Goal: Task Accomplishment & Management: Manage account settings

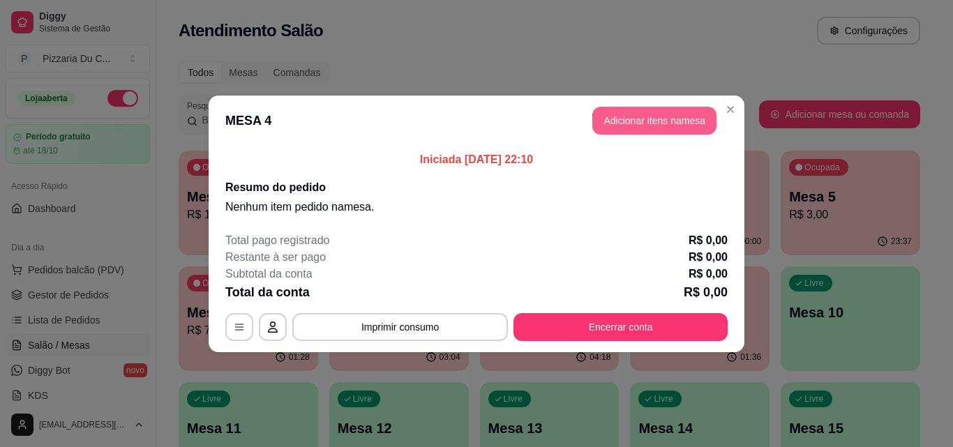
click at [650, 133] on button "Adicionar itens na mesa" at bounding box center [654, 121] width 124 height 28
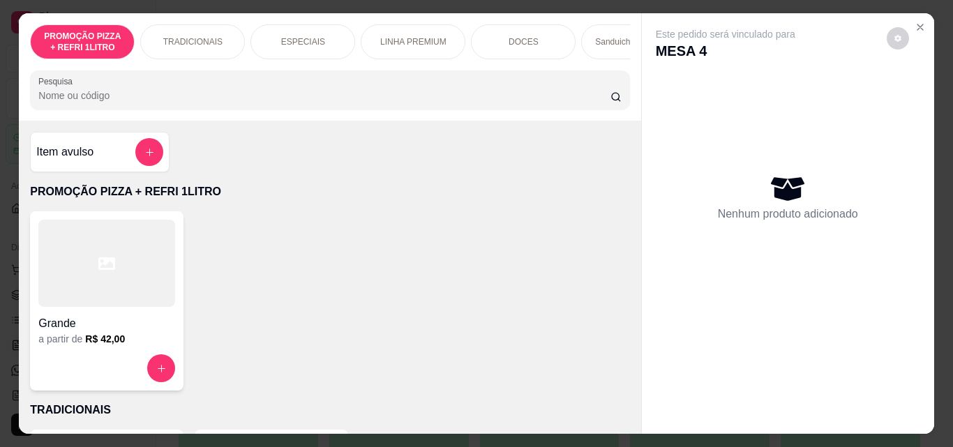
scroll to position [0, 497]
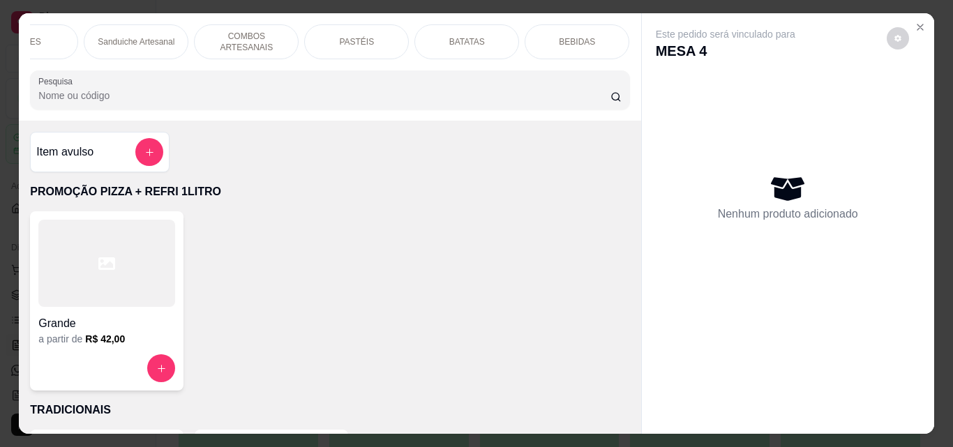
click at [381, 47] on div "PASTÉIS" at bounding box center [356, 41] width 105 height 35
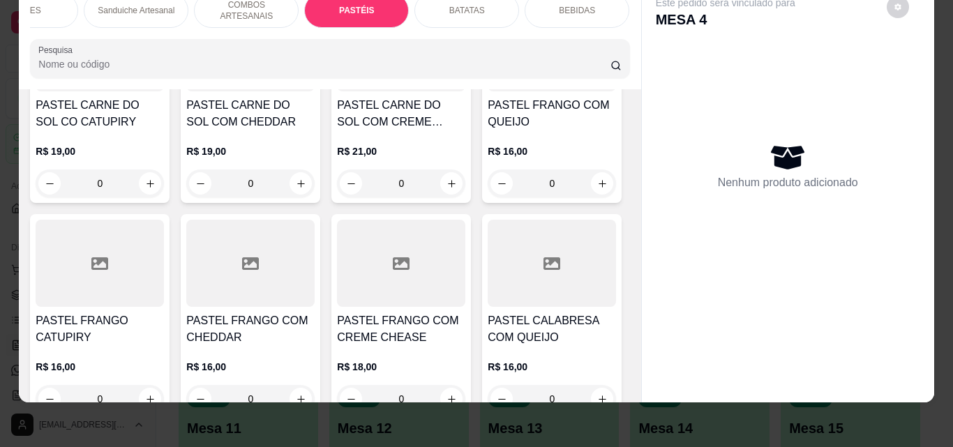
scroll to position [3220, 0]
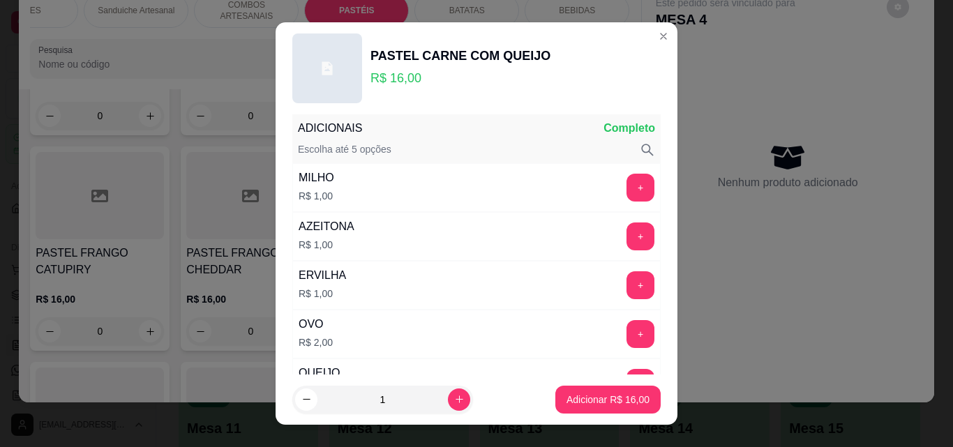
scroll to position [70, 0]
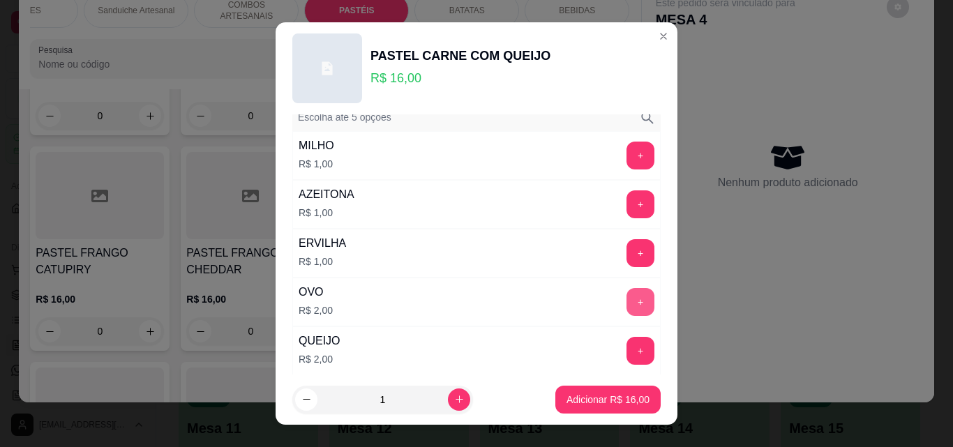
click at [626, 291] on button "+" at bounding box center [640, 302] width 28 height 28
click at [626, 208] on button "+" at bounding box center [640, 204] width 28 height 28
click at [609, 393] on p "Adicionar R$ 19,00" at bounding box center [608, 400] width 83 height 14
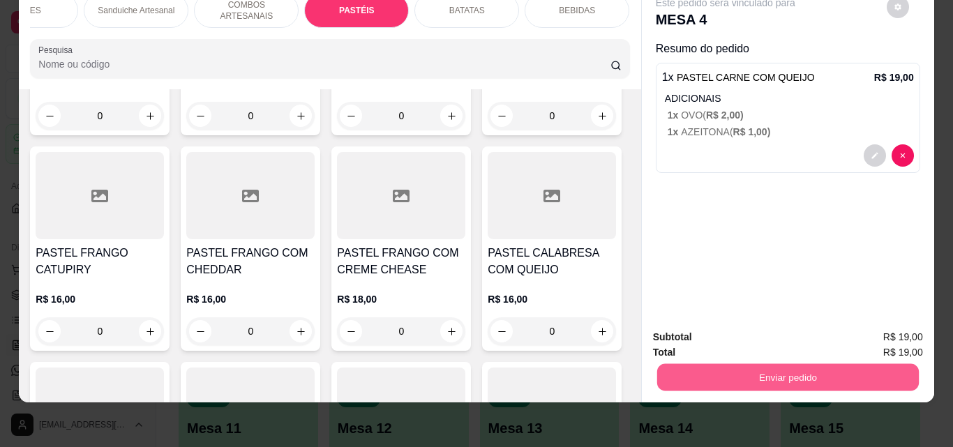
click at [802, 366] on button "Enviar pedido" at bounding box center [787, 376] width 262 height 27
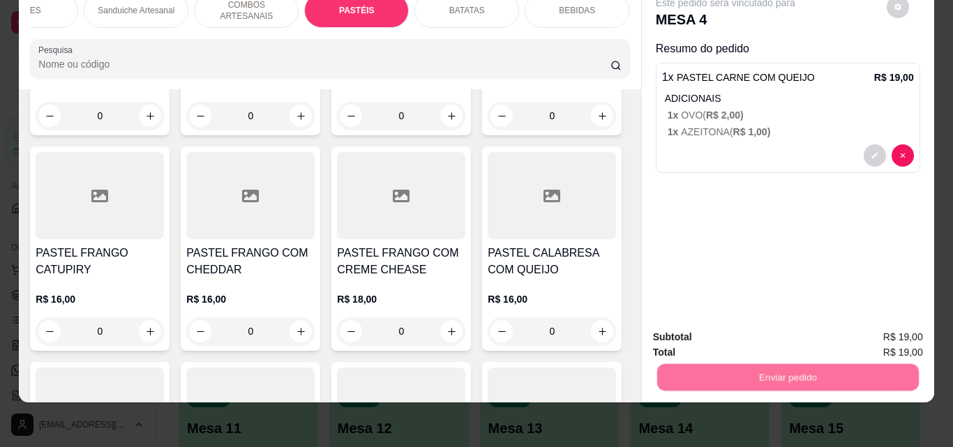
click at [777, 337] on button "Registrar cliente" at bounding box center [793, 333] width 92 height 27
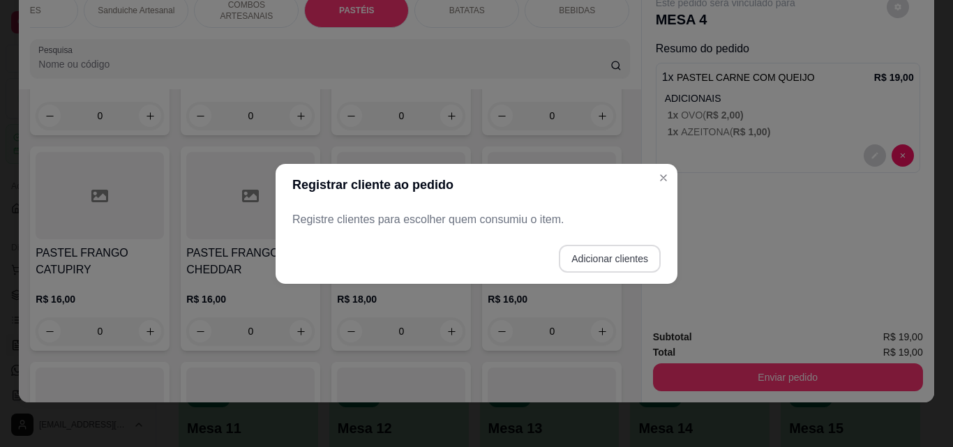
click at [595, 258] on button "Adicionar clientes" at bounding box center [610, 259] width 102 height 28
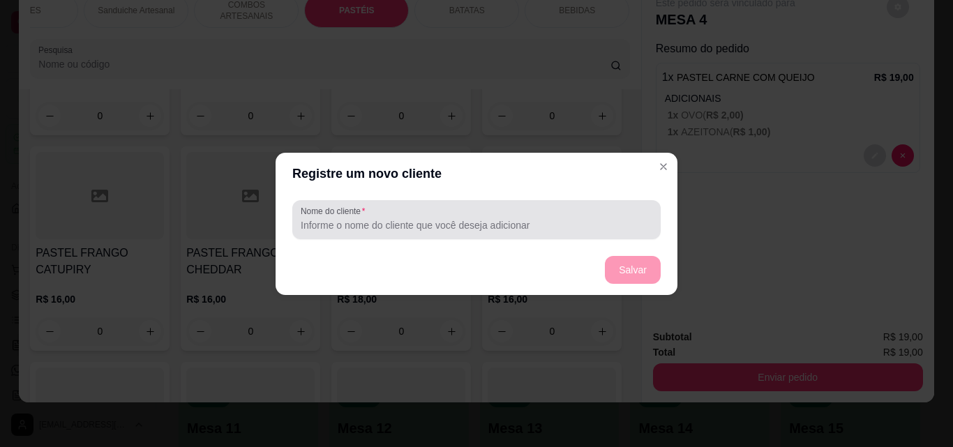
click at [495, 224] on input "Nome do cliente" at bounding box center [477, 225] width 352 height 14
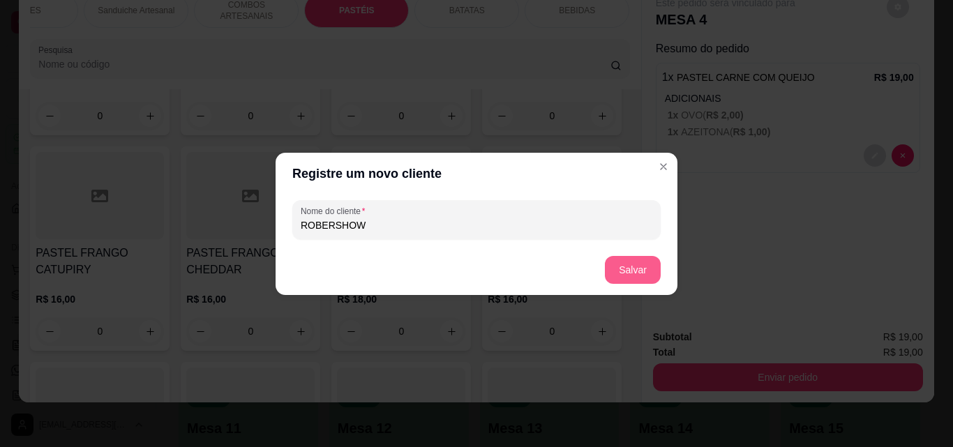
type input "ROBERSHOW"
click at [638, 271] on button "Salvar" at bounding box center [633, 270] width 56 height 28
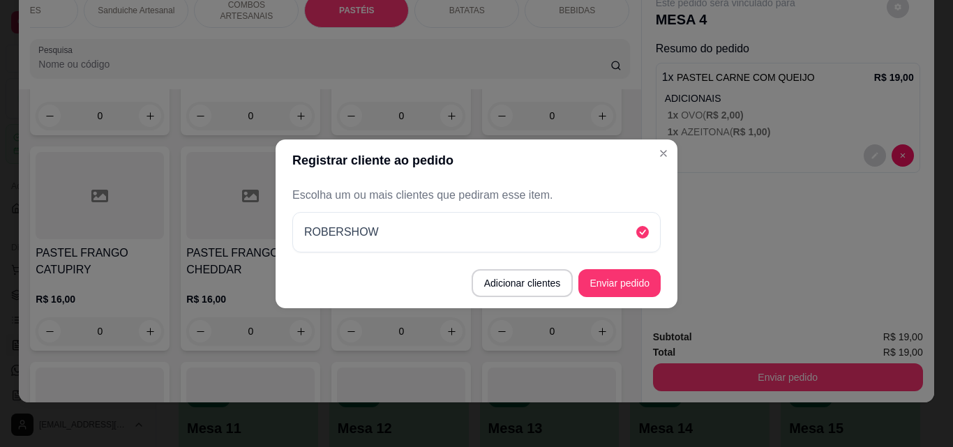
click at [634, 276] on button "Enviar pedido" at bounding box center [619, 283] width 82 height 28
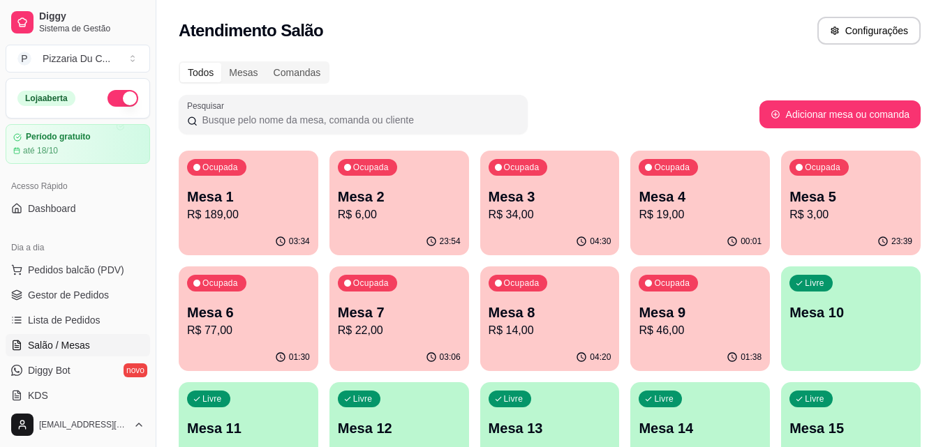
click at [647, 345] on div "01:38" at bounding box center [700, 357] width 140 height 27
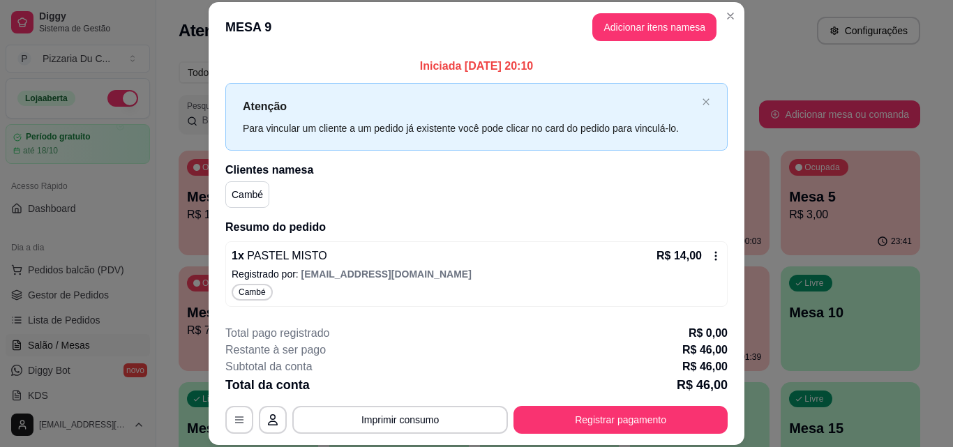
scroll to position [130, 0]
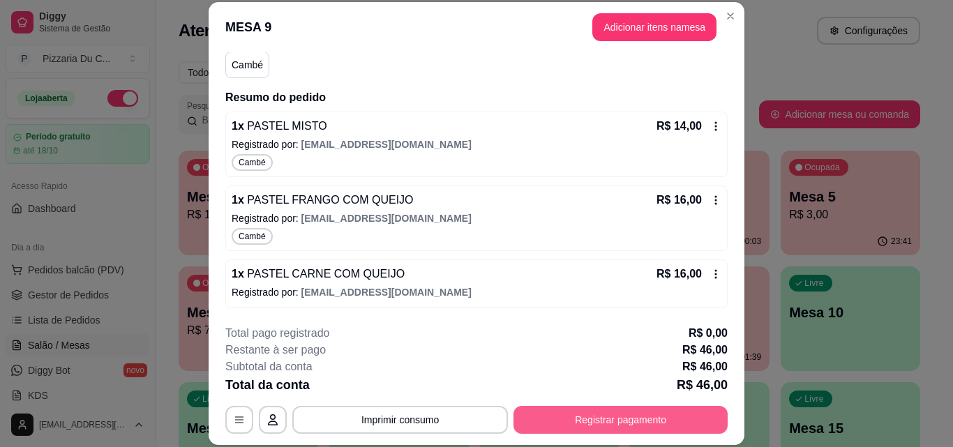
click at [621, 410] on button "Registrar pagamento" at bounding box center [620, 420] width 214 height 28
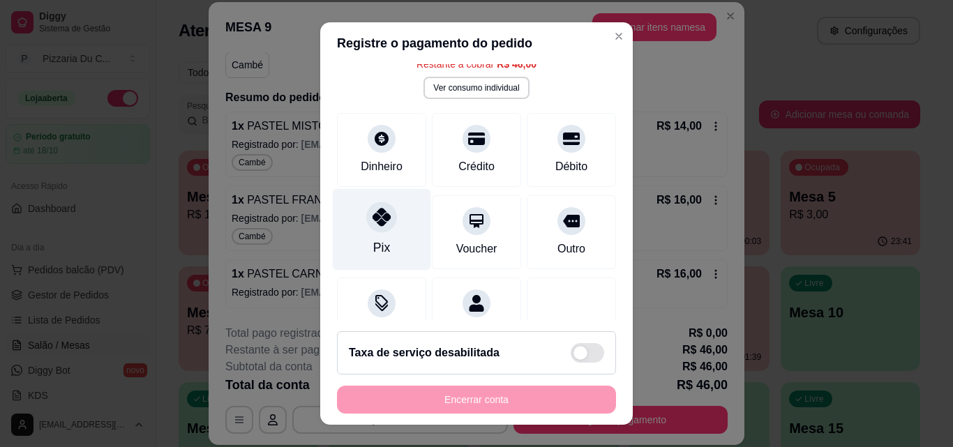
scroll to position [61, 0]
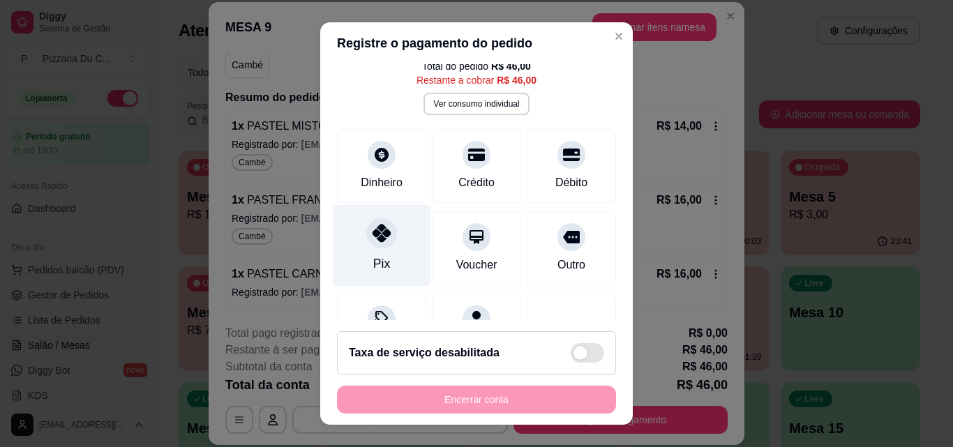
click at [380, 234] on icon at bounding box center [382, 233] width 18 height 18
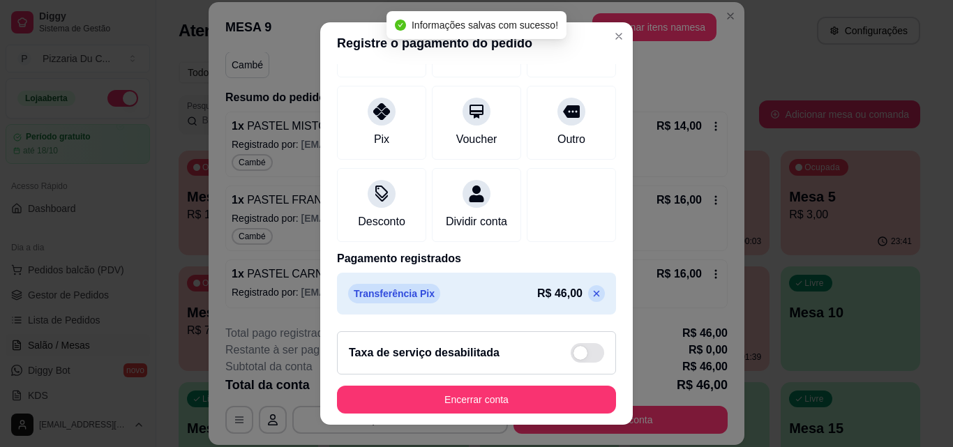
click at [591, 292] on icon at bounding box center [596, 293] width 11 height 11
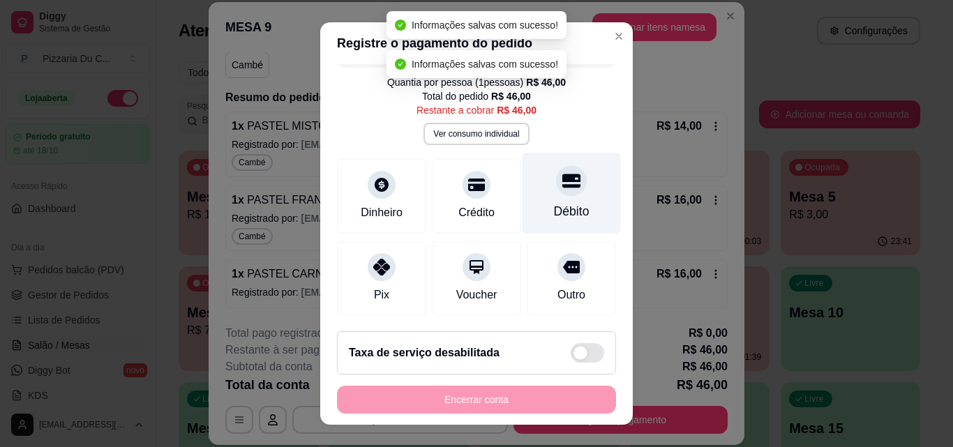
scroll to position [0, 0]
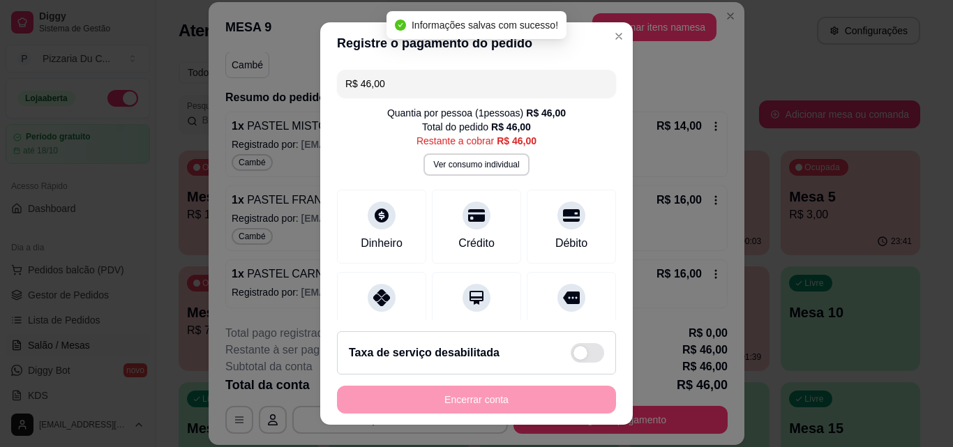
click at [523, 105] on div "R$ 46,00 Quantia por pessoa ( 1 pessoas) R$ 46,00 Total do pedido R$ 46,00 Rest…" at bounding box center [476, 192] width 313 height 256
click at [517, 96] on input "R$ 46,00" at bounding box center [476, 84] width 262 height 28
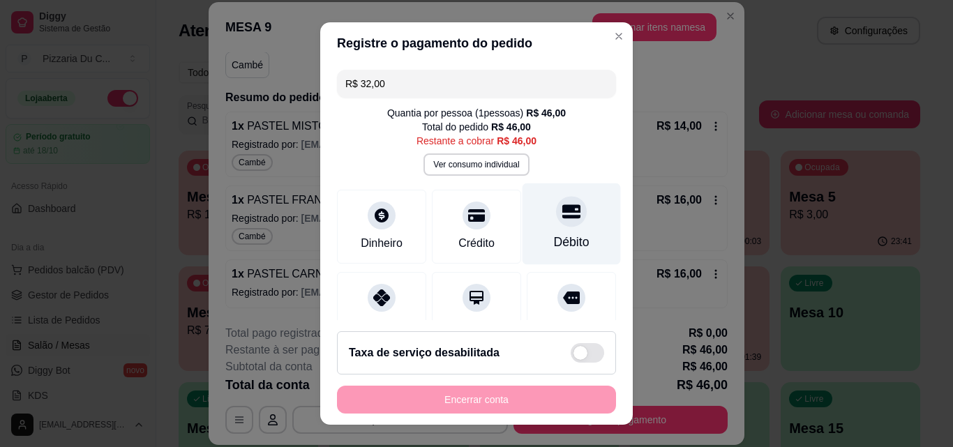
click at [533, 216] on div "Débito" at bounding box center [572, 224] width 98 height 82
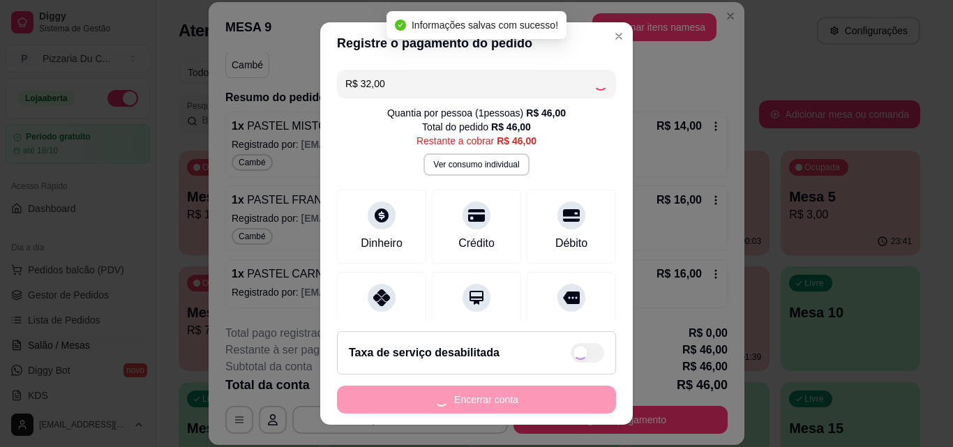
type input "R$ 14,00"
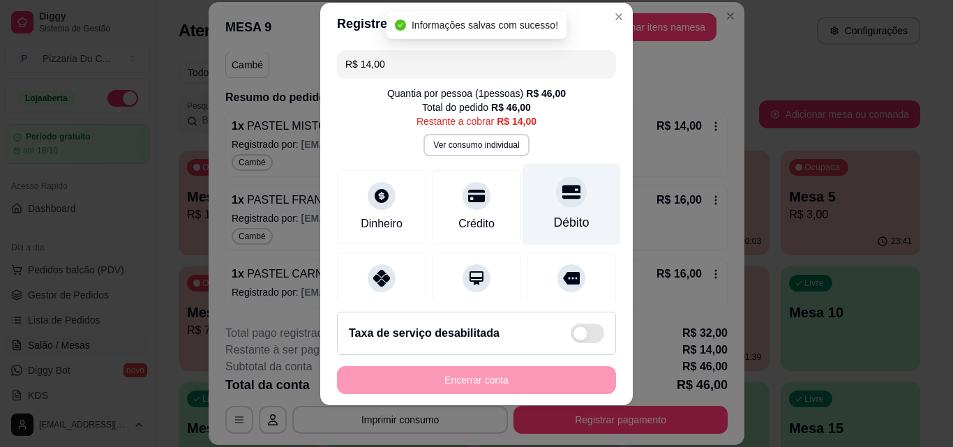
scroll to position [22, 0]
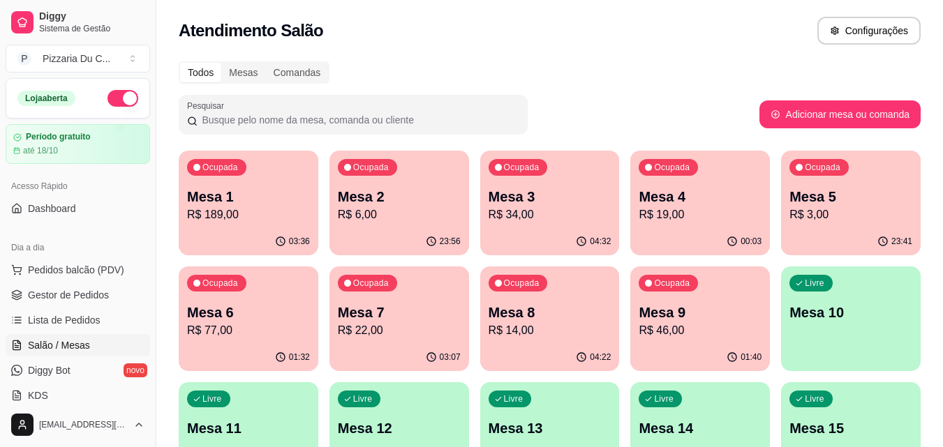
click at [409, 292] on div "Ocupada Mesa 7 R$ 22,00" at bounding box center [399, 305] width 140 height 77
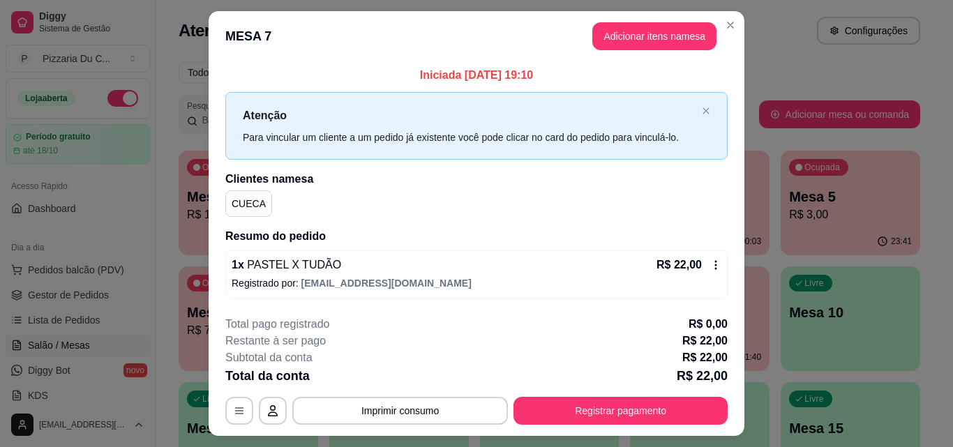
click at [735, 35] on header "MESA 7 Adicionar itens na mesa" at bounding box center [477, 36] width 536 height 50
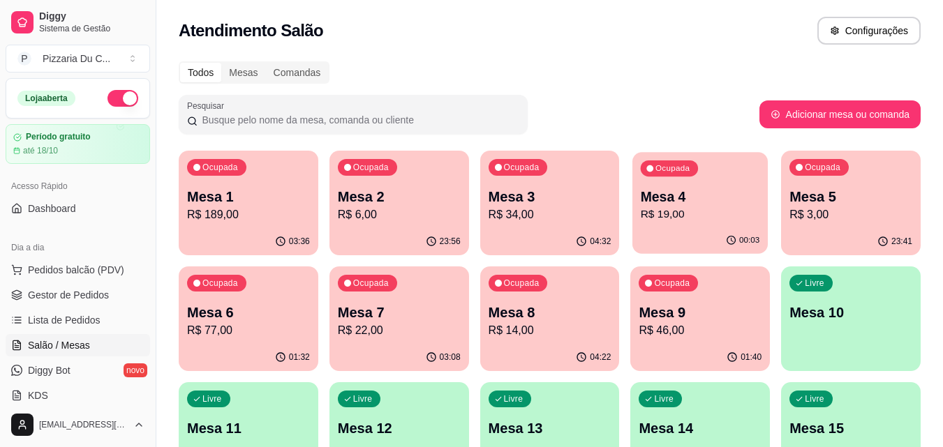
click at [703, 153] on div "Ocupada Mesa 4 R$ 19,00" at bounding box center [699, 189] width 135 height 75
click at [549, 227] on div "Ocupada Mesa 3 R$ 34,00" at bounding box center [550, 189] width 140 height 77
click at [98, 313] on link "Lista de Pedidos" at bounding box center [78, 320] width 144 height 22
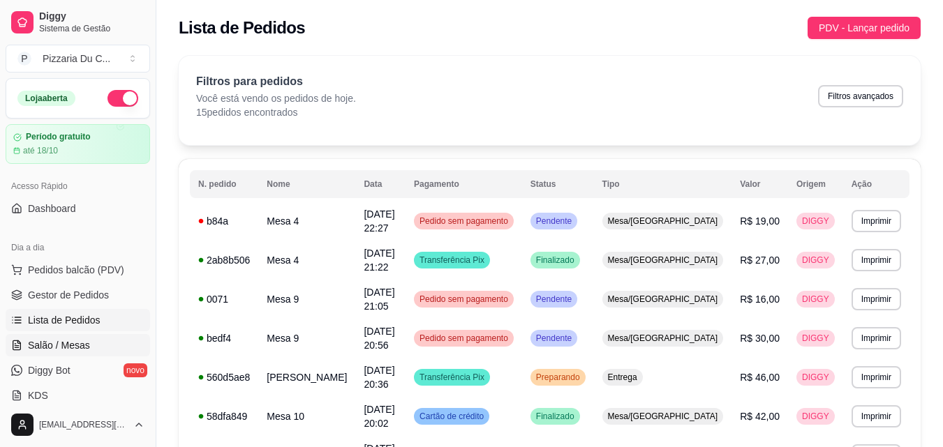
click at [95, 342] on link "Salão / Mesas" at bounding box center [78, 345] width 144 height 22
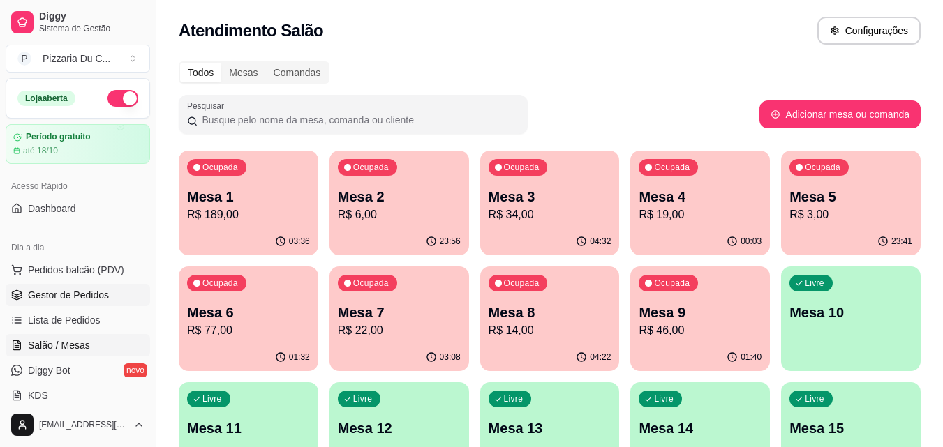
click at [108, 294] on link "Gestor de Pedidos" at bounding box center [78, 295] width 144 height 22
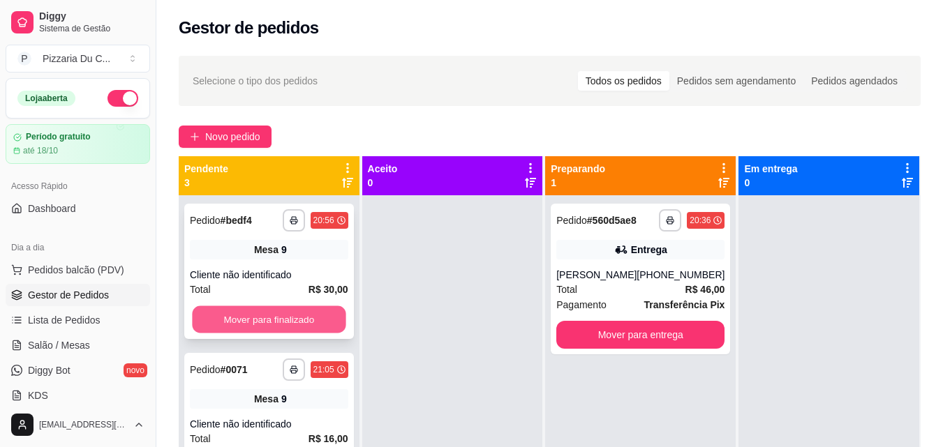
click at [315, 314] on button "Mover para finalizado" at bounding box center [268, 319] width 153 height 27
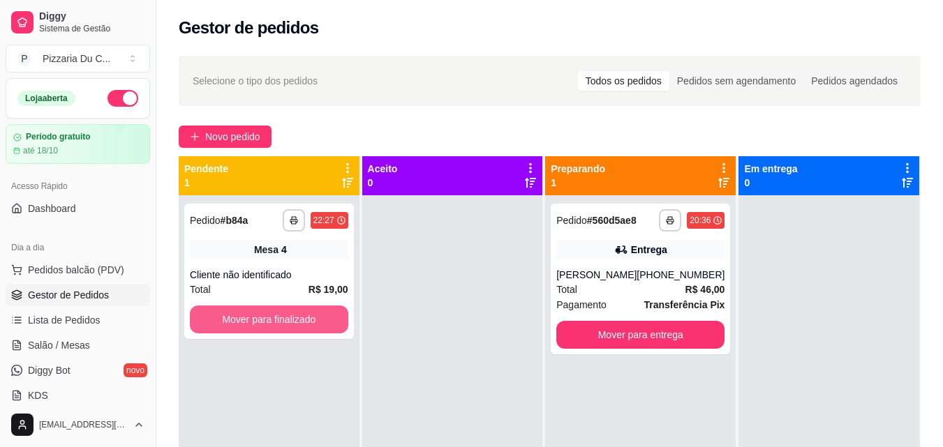
click at [315, 314] on button "Mover para finalizado" at bounding box center [269, 320] width 158 height 28
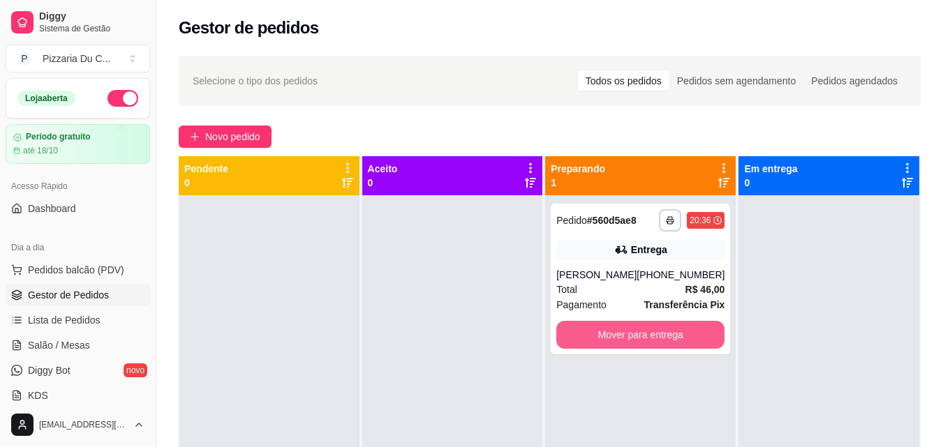
click at [643, 355] on div "**********" at bounding box center [640, 418] width 190 height 447
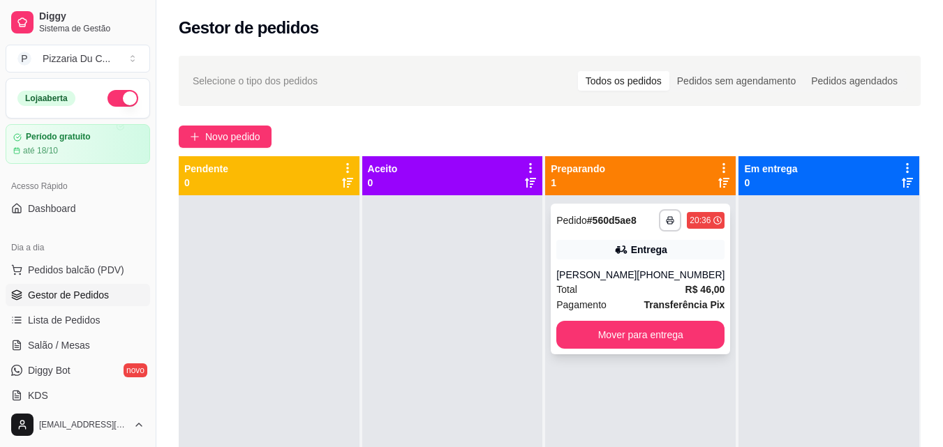
click at [644, 352] on div "**********" at bounding box center [639, 279] width 179 height 151
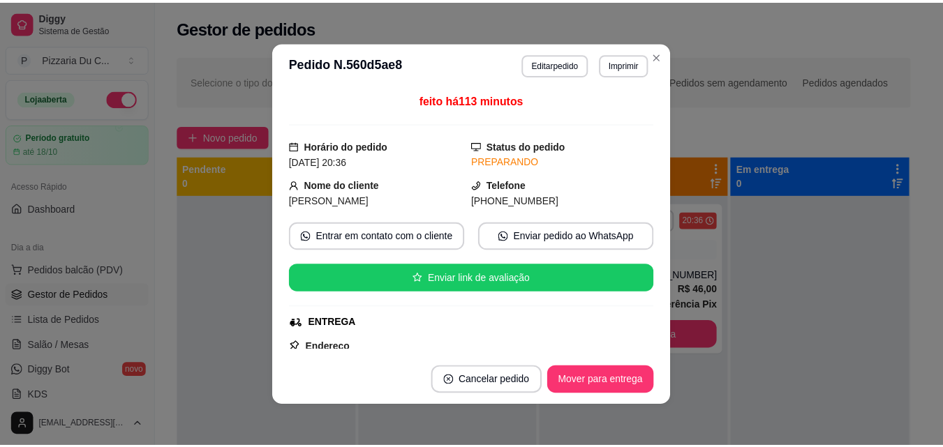
scroll to position [28, 0]
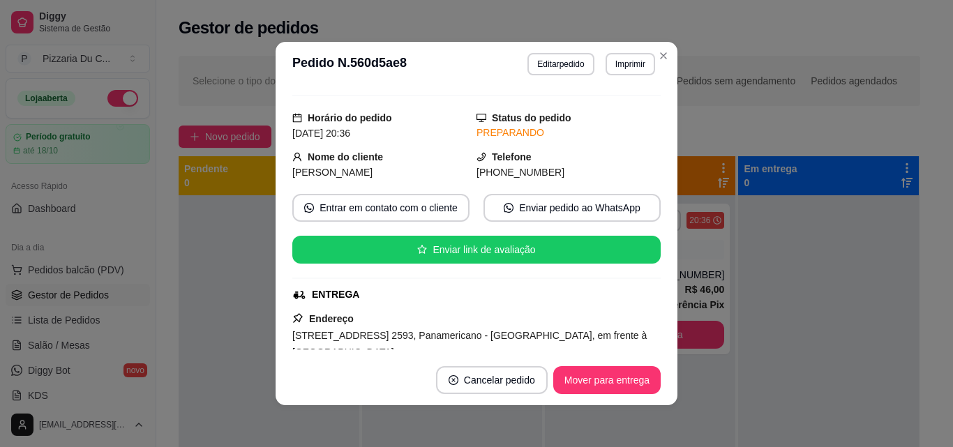
click at [615, 367] on button "Mover para entrega" at bounding box center [606, 380] width 107 height 28
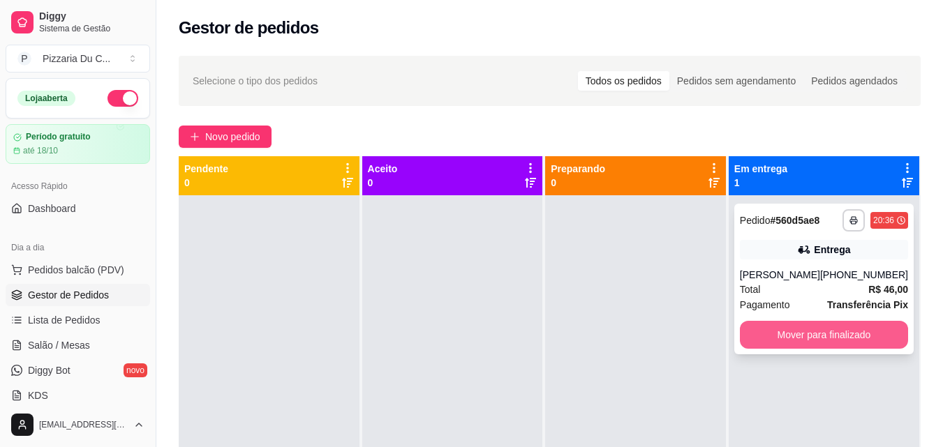
click at [764, 339] on button "Mover para finalizado" at bounding box center [824, 335] width 168 height 28
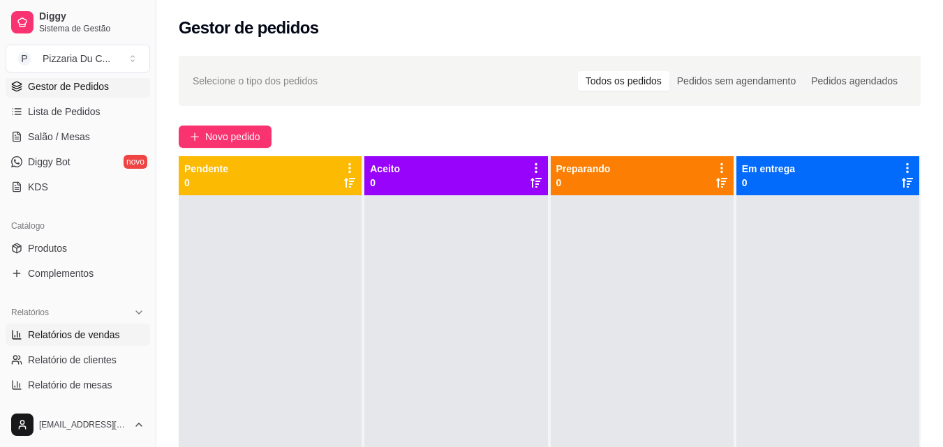
scroll to position [209, 0]
click at [93, 332] on span "Relatórios de vendas" at bounding box center [74, 334] width 92 height 14
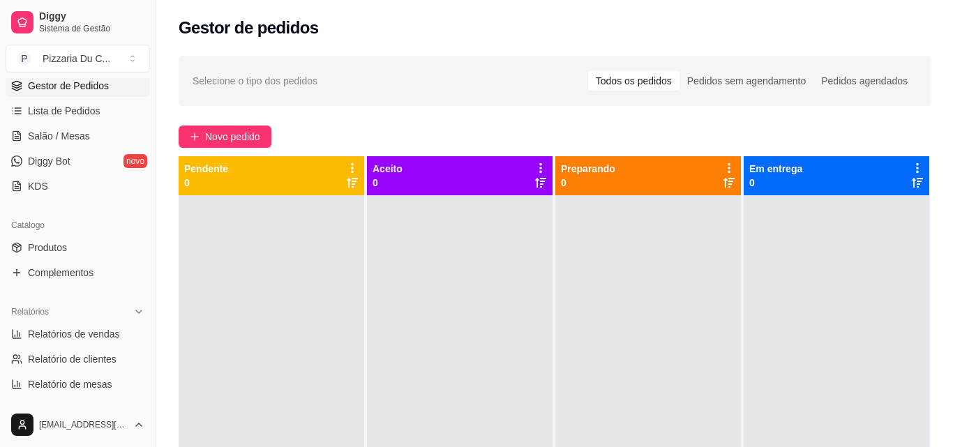
select select "ALL"
select select "0"
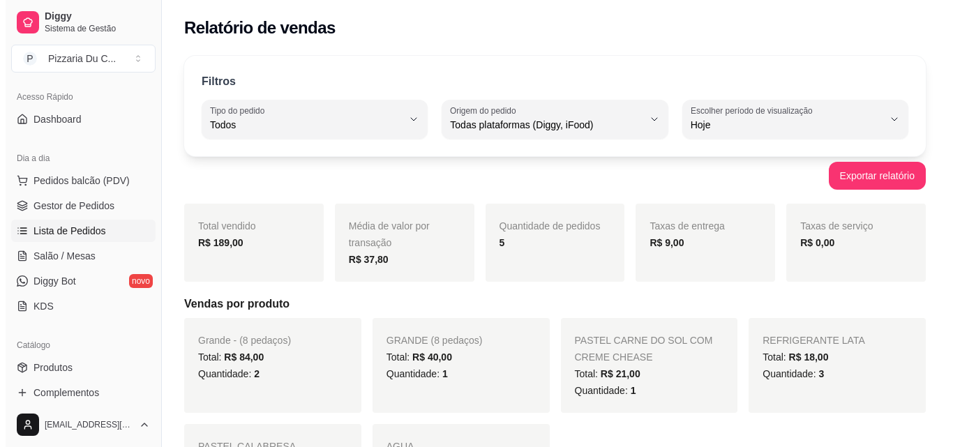
scroll to position [70, 0]
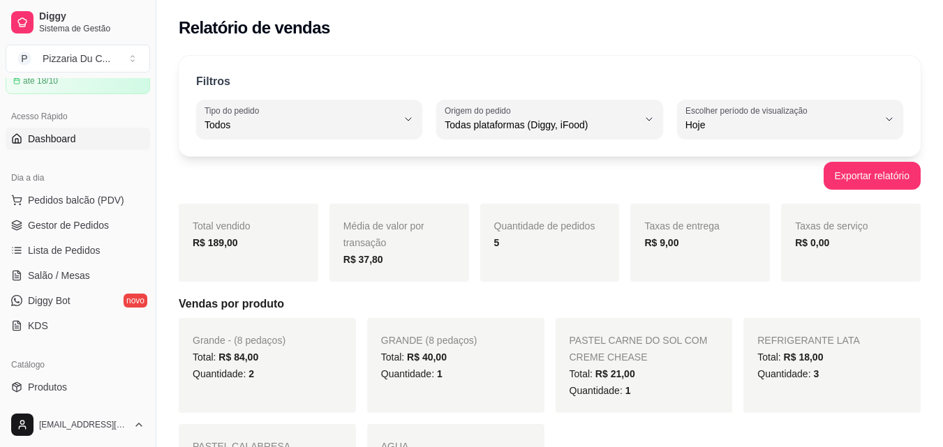
click at [64, 132] on span "Dashboard" at bounding box center [52, 139] width 48 height 14
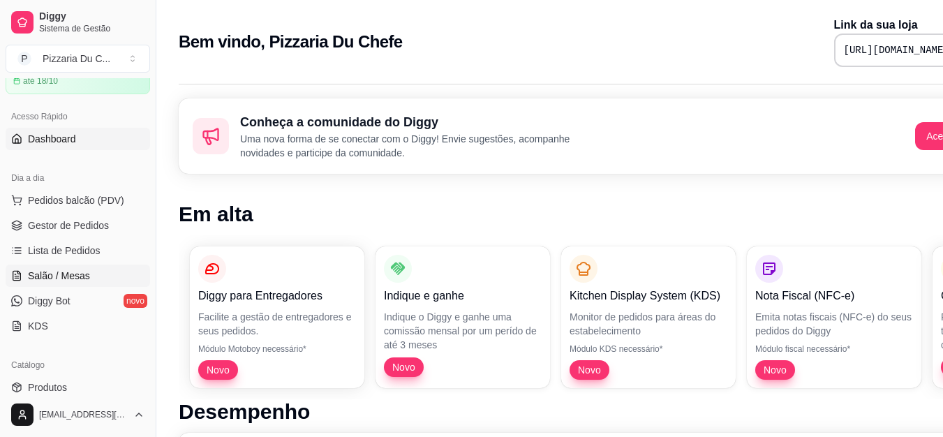
click at [93, 281] on link "Salão / Mesas" at bounding box center [78, 275] width 144 height 22
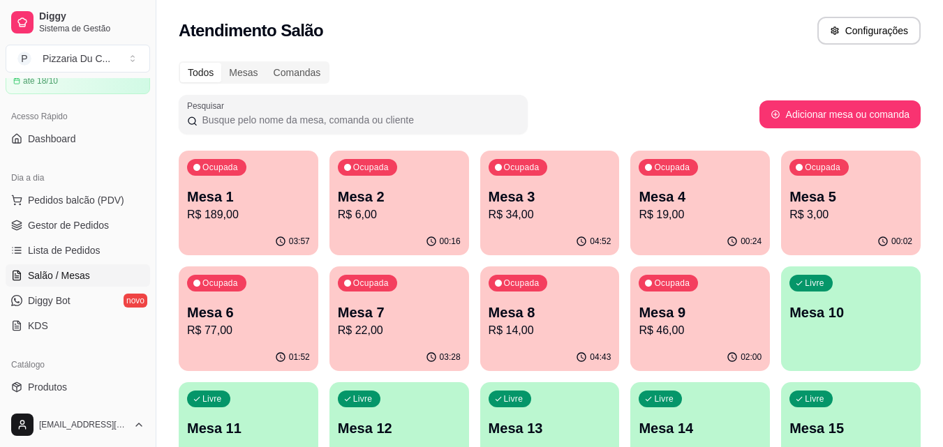
click at [597, 331] on p "R$ 14,00" at bounding box center [549, 330] width 123 height 17
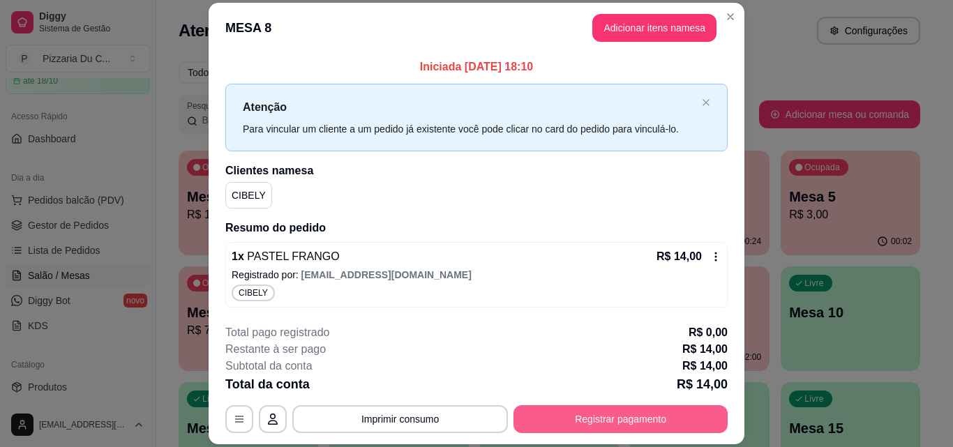
click at [637, 408] on button "Registrar pagamento" at bounding box center [620, 419] width 214 height 28
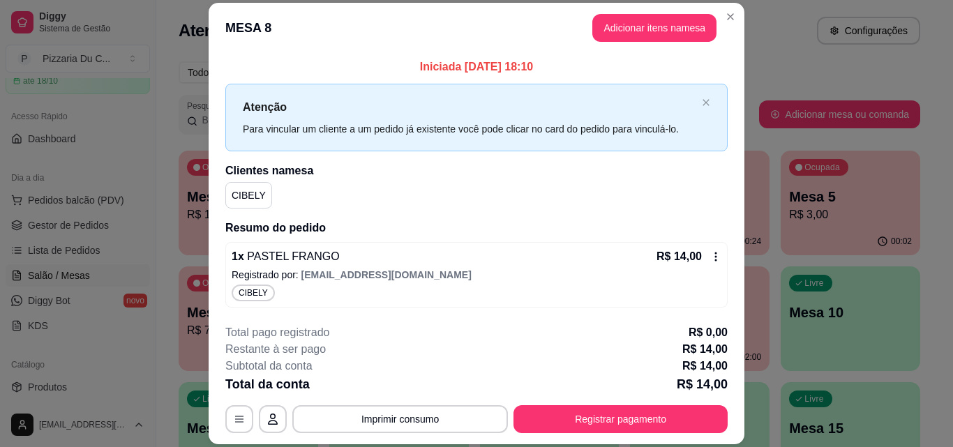
click at [382, 300] on icon at bounding box center [382, 294] width 18 height 18
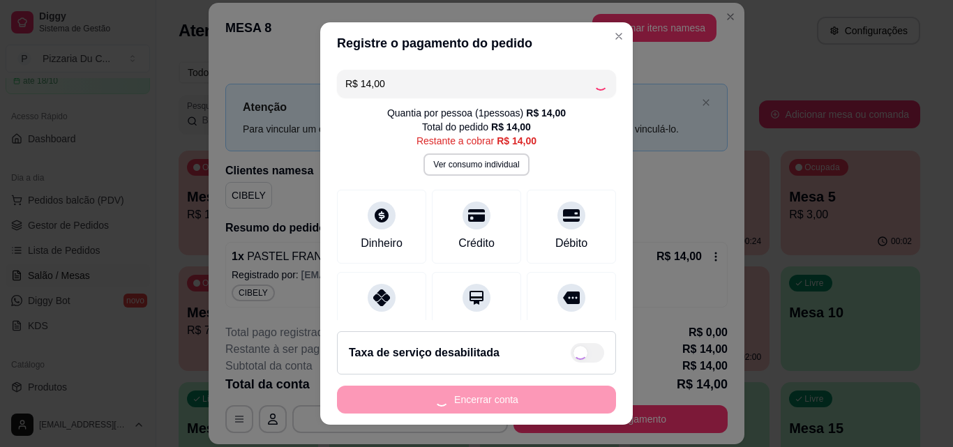
type input "R$ 0,00"
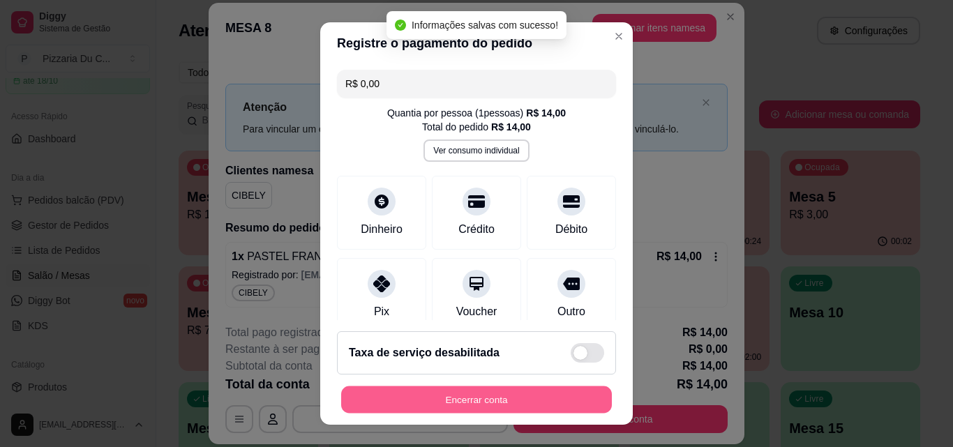
click at [524, 397] on button "Encerrar conta" at bounding box center [476, 400] width 271 height 27
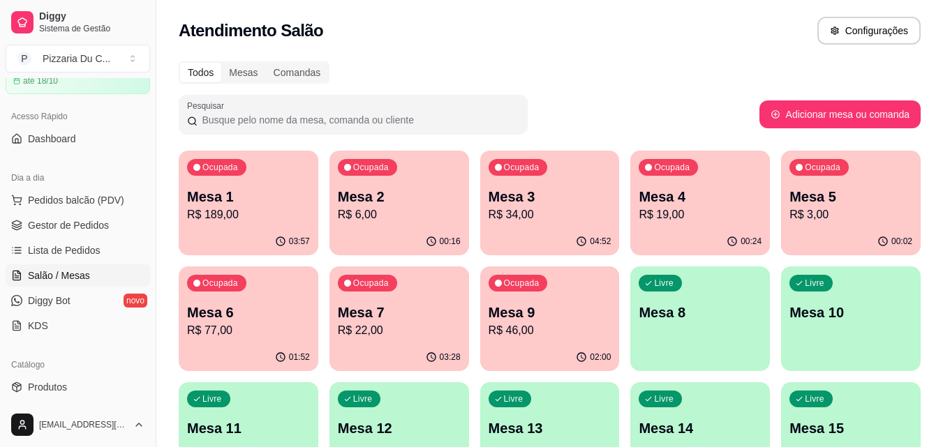
click at [573, 340] on div "Ocupada Mesa 9 R$ 46,00" at bounding box center [550, 305] width 140 height 77
click at [535, 333] on p "R$ 46,00" at bounding box center [549, 330] width 123 height 17
click at [76, 227] on span "Gestor de Pedidos" at bounding box center [68, 225] width 81 height 14
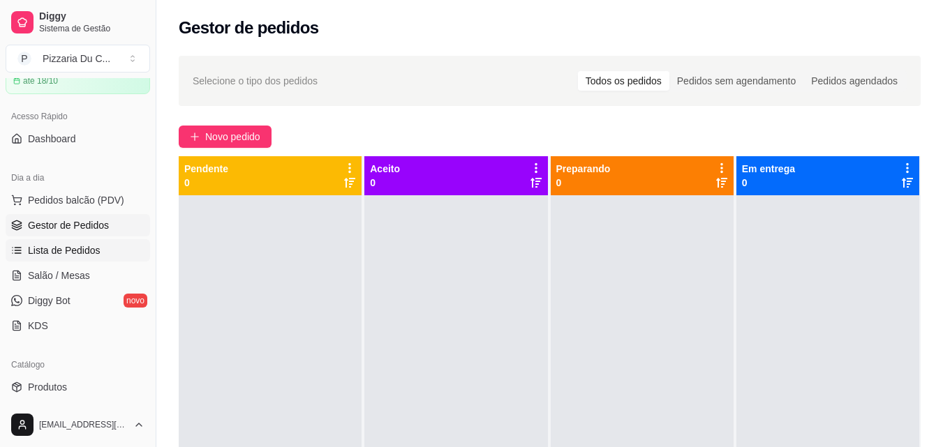
click at [82, 245] on span "Lista de Pedidos" at bounding box center [64, 250] width 73 height 14
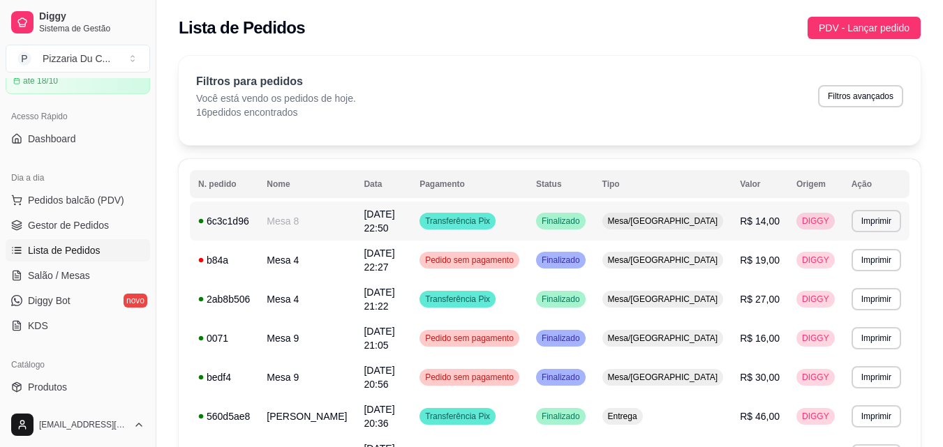
click at [366, 226] on td "[DATE] 22:50" at bounding box center [383, 221] width 56 height 39
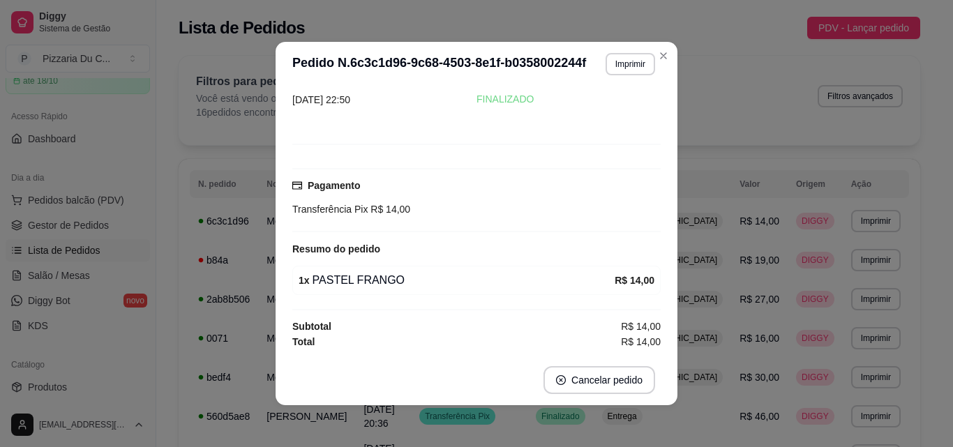
scroll to position [3, 0]
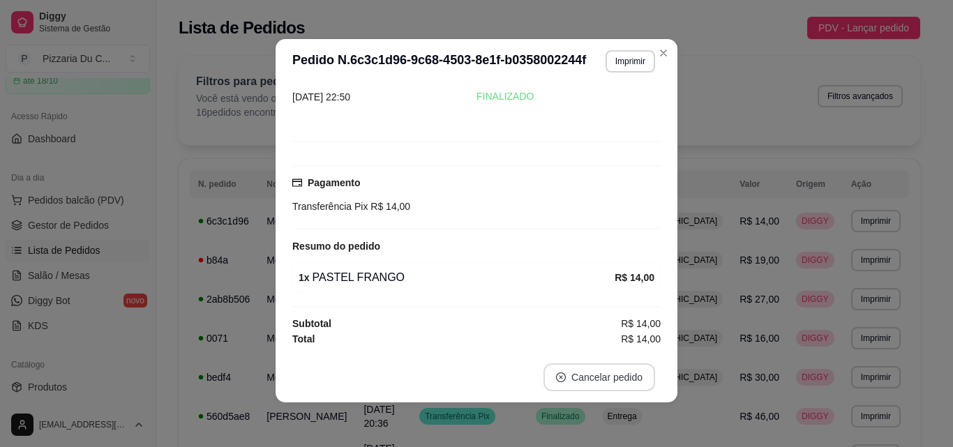
click at [601, 375] on button "Cancelar pedido" at bounding box center [599, 377] width 112 height 28
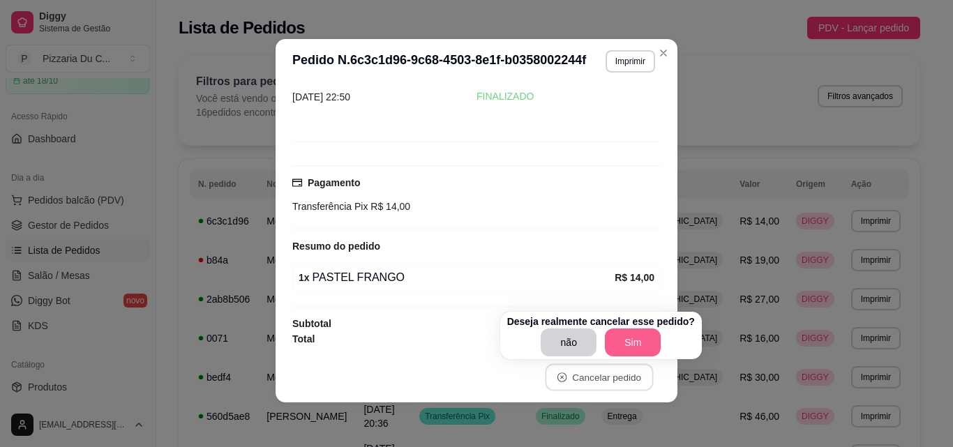
click at [626, 336] on button "Sim" at bounding box center [633, 343] width 56 height 28
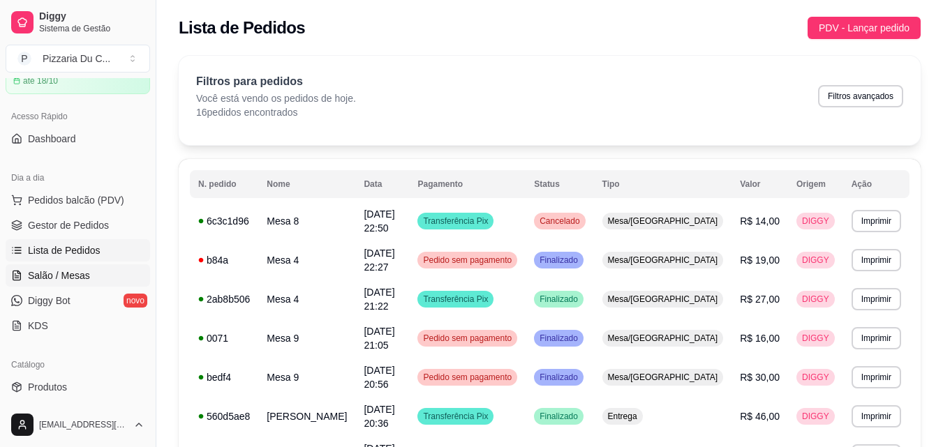
drag, startPoint x: 94, startPoint y: 271, endPoint x: 103, endPoint y: 267, distance: 9.7
click at [94, 271] on link "Salão / Mesas" at bounding box center [78, 275] width 144 height 22
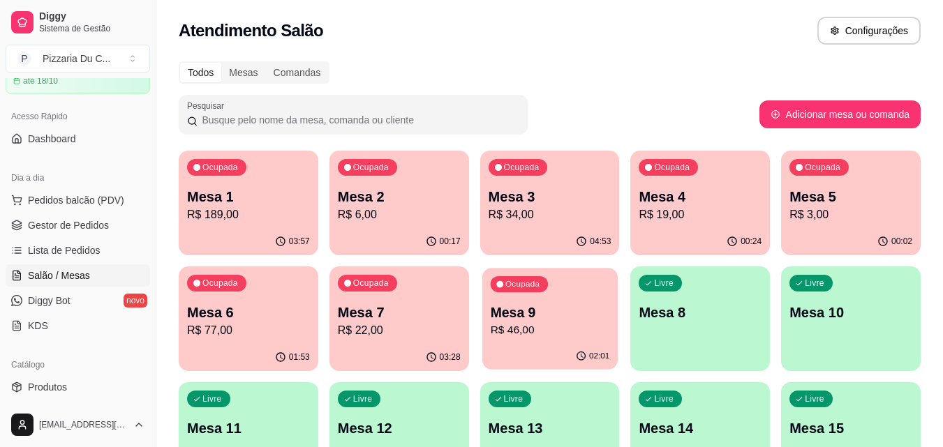
click at [511, 316] on p "Mesa 9" at bounding box center [549, 312] width 119 height 19
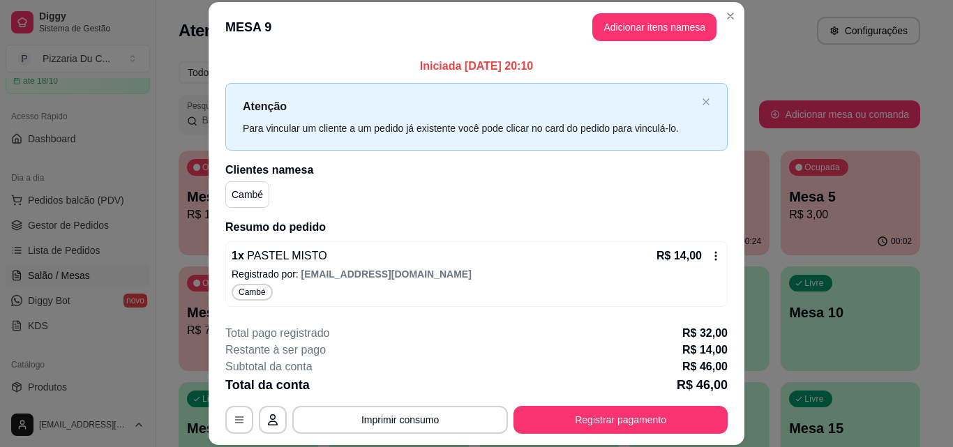
click at [657, 414] on button "Registrar pagamento" at bounding box center [620, 420] width 214 height 28
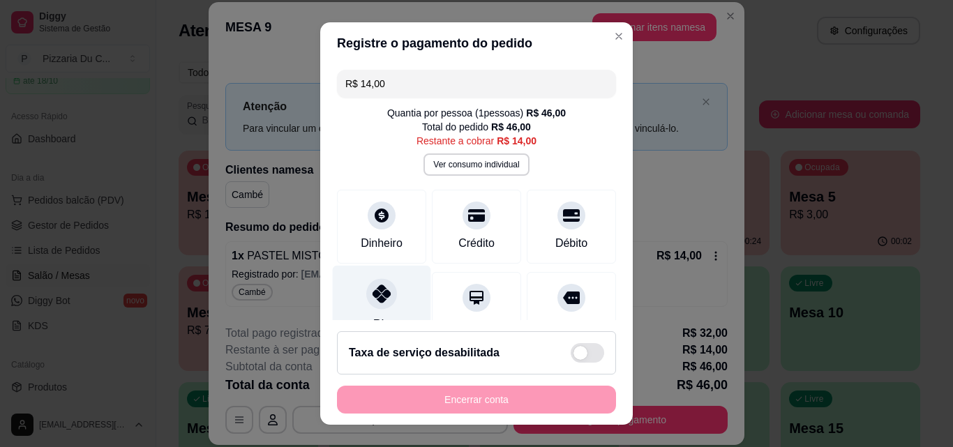
click at [395, 303] on div "Pix" at bounding box center [382, 307] width 98 height 82
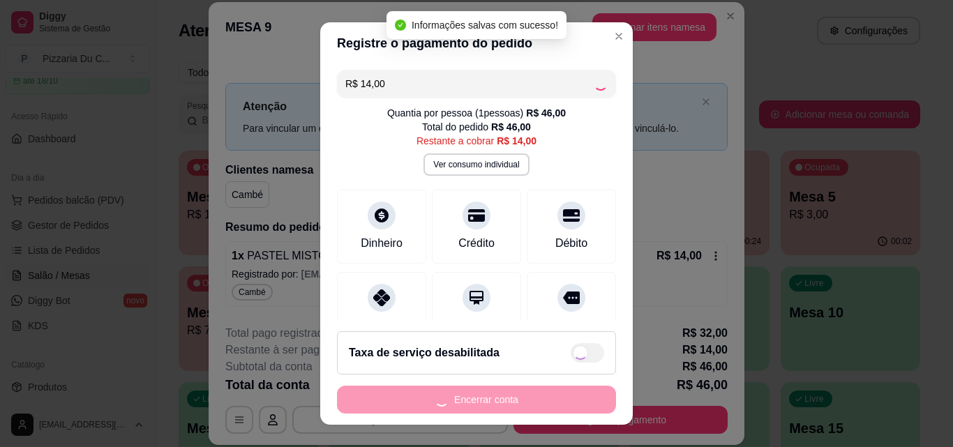
type input "R$ 0,00"
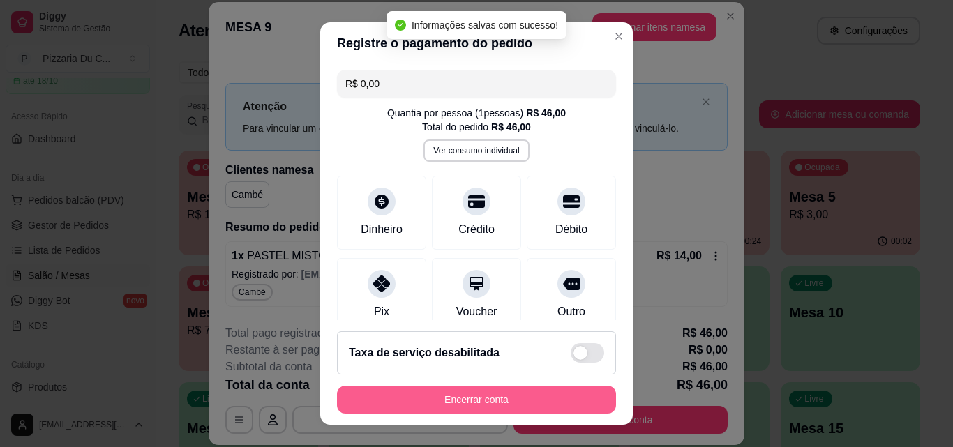
click at [447, 405] on button "Encerrar conta" at bounding box center [476, 400] width 279 height 28
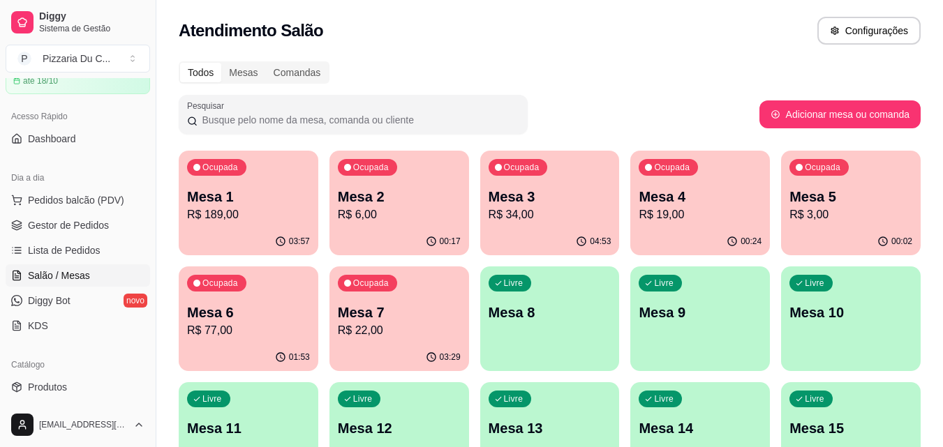
click at [670, 242] on div "00:24" at bounding box center [700, 241] width 140 height 27
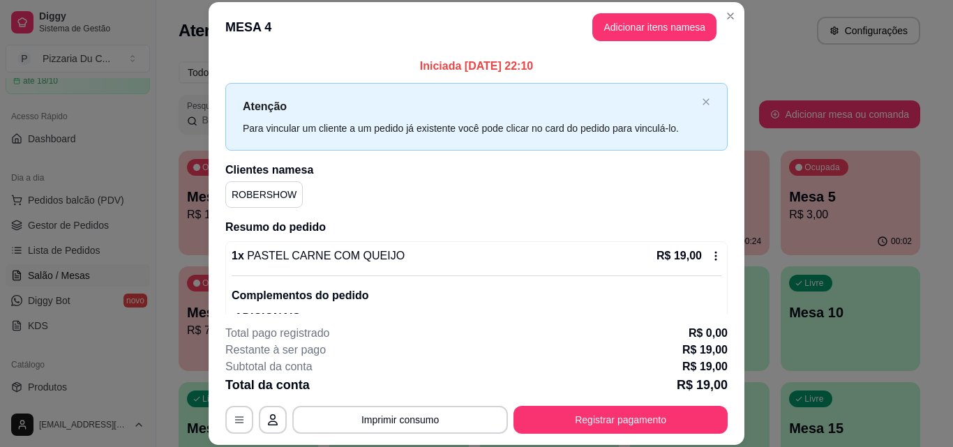
click at [616, 34] on button "Adicionar itens na mesa" at bounding box center [654, 27] width 124 height 28
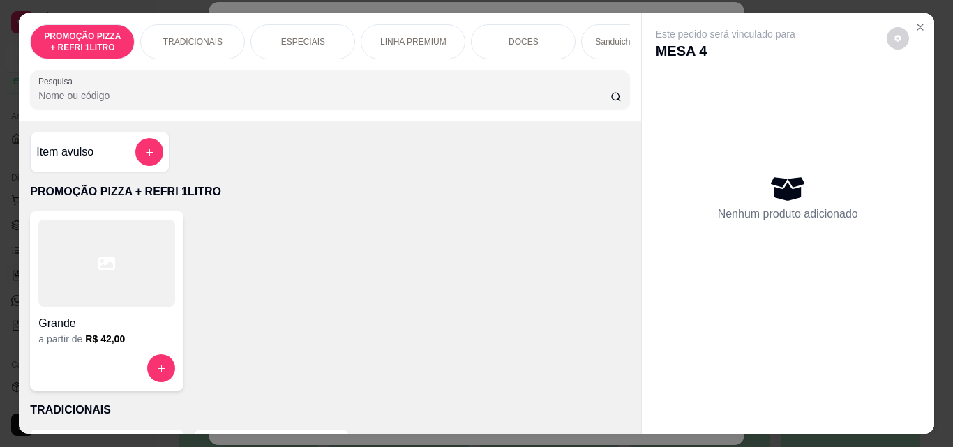
scroll to position [0, 497]
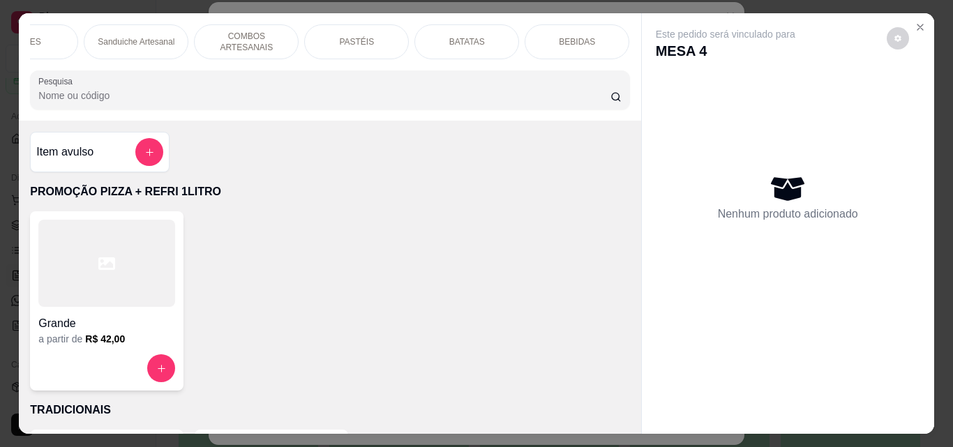
click at [532, 36] on div "BEBIDAS" at bounding box center [577, 41] width 105 height 35
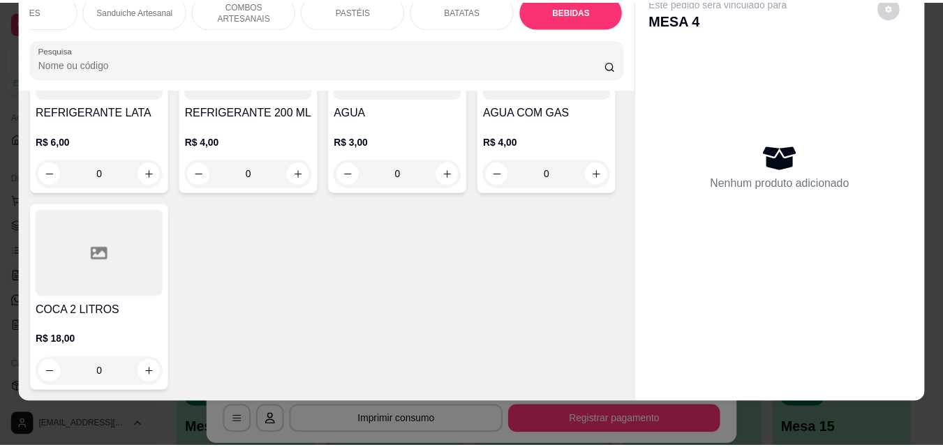
scroll to position [5698, 0]
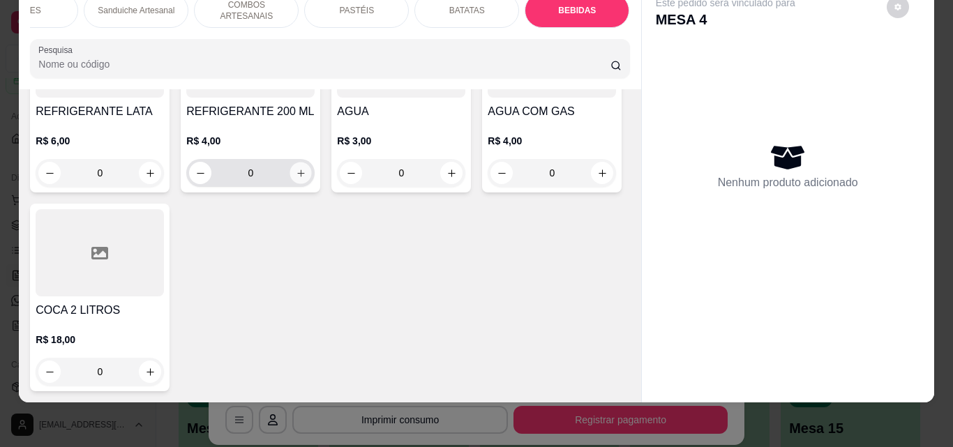
click at [312, 164] on button "increase-product-quantity" at bounding box center [301, 174] width 22 height 22
type input "1"
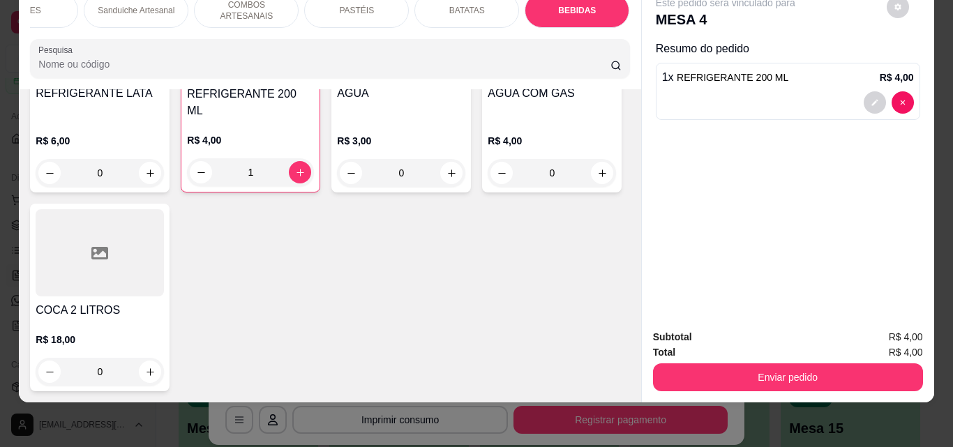
click at [775, 363] on button "Enviar pedido" at bounding box center [788, 377] width 270 height 28
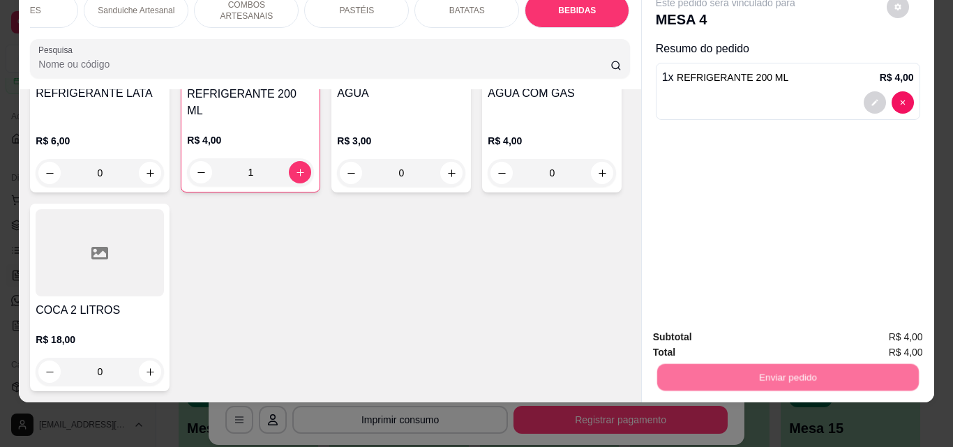
click at [915, 333] on button "Enviar pedido" at bounding box center [886, 333] width 79 height 27
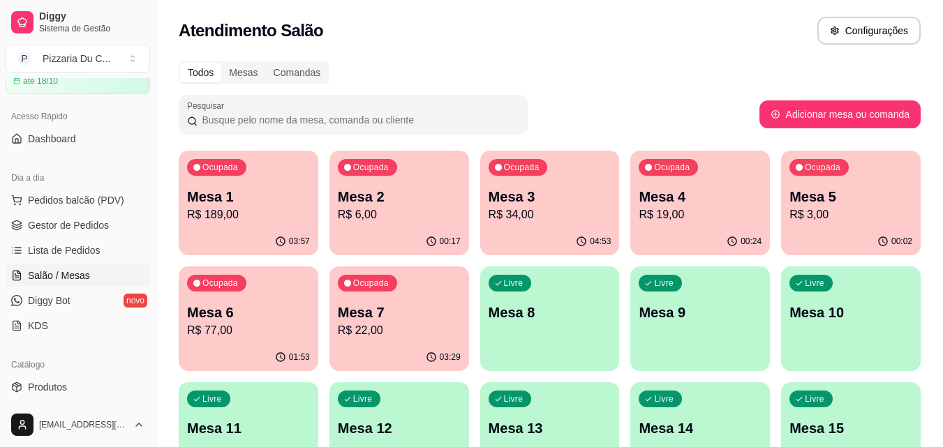
click at [262, 325] on p "R$ 77,00" at bounding box center [248, 330] width 123 height 17
click at [449, 336] on p "R$ 22,00" at bounding box center [399, 330] width 123 height 17
click at [431, 197] on p "Mesa 2" at bounding box center [398, 197] width 119 height 19
click at [580, 201] on p "Mesa 3" at bounding box center [549, 197] width 123 height 20
click at [698, 222] on p "R$ 19,00" at bounding box center [699, 215] width 119 height 16
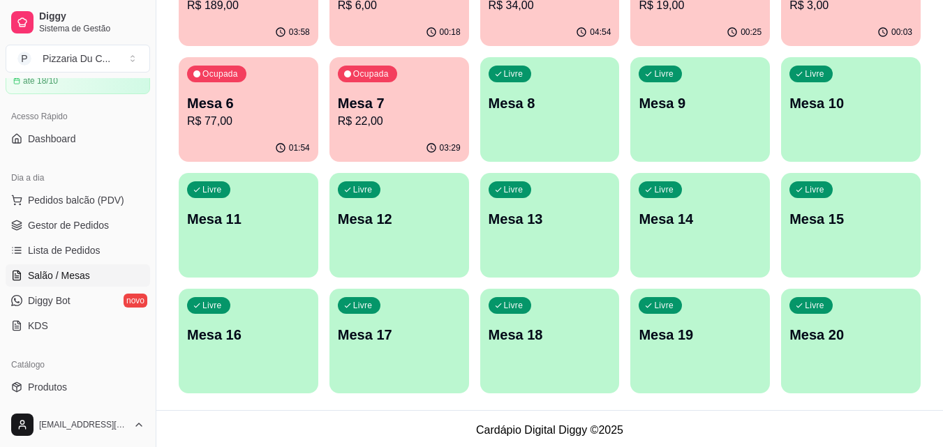
scroll to position [70, 0]
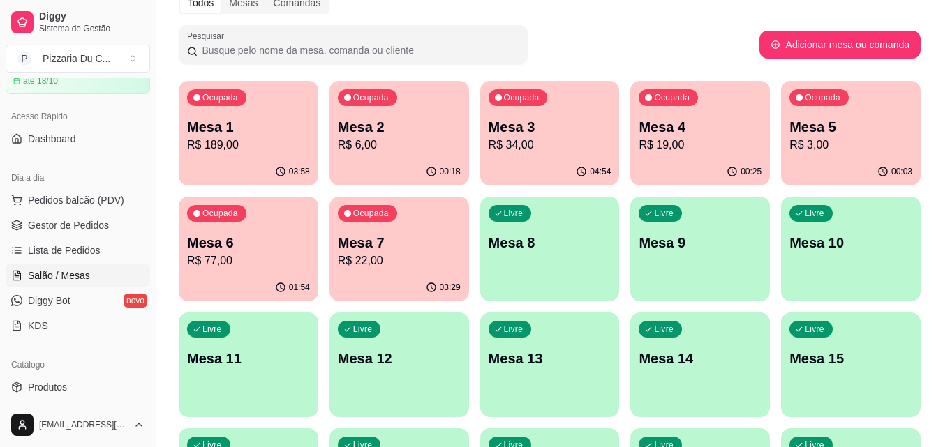
click at [842, 127] on p "Mesa 5" at bounding box center [850, 127] width 123 height 20
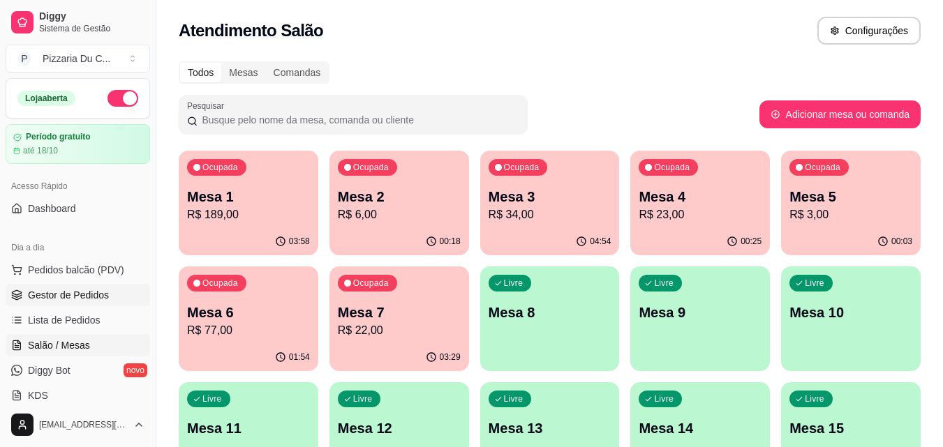
click at [70, 303] on link "Gestor de Pedidos" at bounding box center [78, 295] width 144 height 22
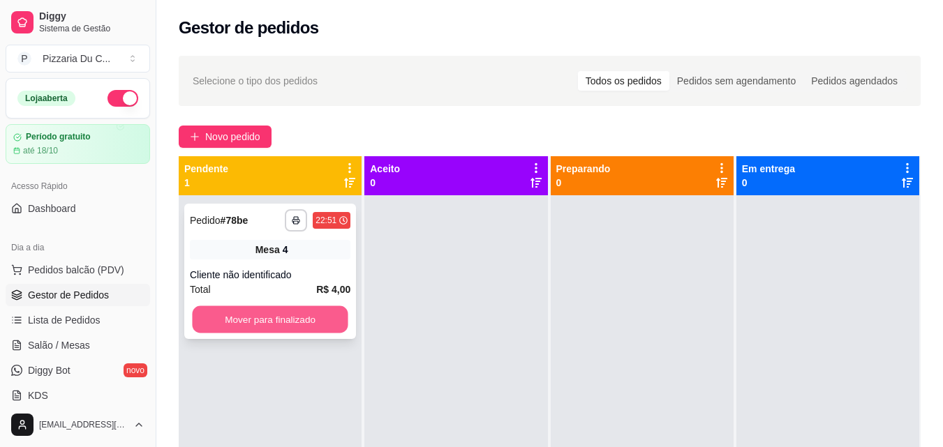
click at [323, 313] on button "Mover para finalizado" at bounding box center [270, 319] width 156 height 27
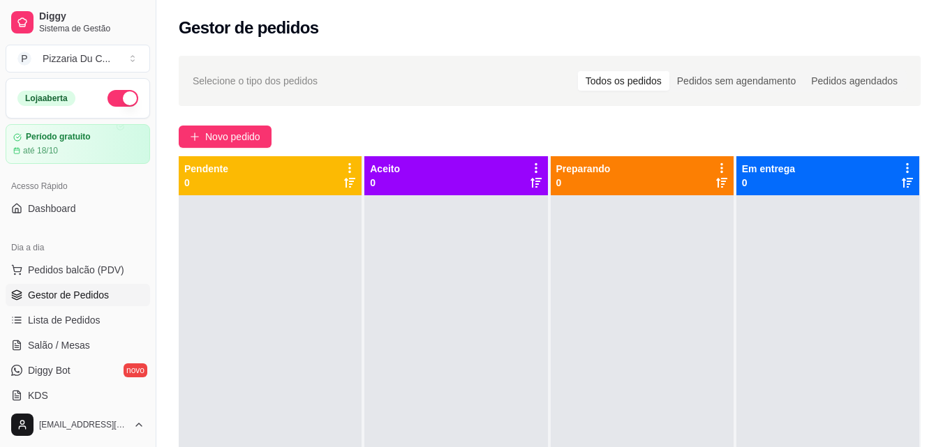
click at [60, 191] on div "Acesso Rápido" at bounding box center [78, 186] width 144 height 22
click at [75, 224] on div "Acesso Rápido Dashboard" at bounding box center [78, 198] width 156 height 56
click at [71, 216] on link "Dashboard" at bounding box center [78, 208] width 144 height 22
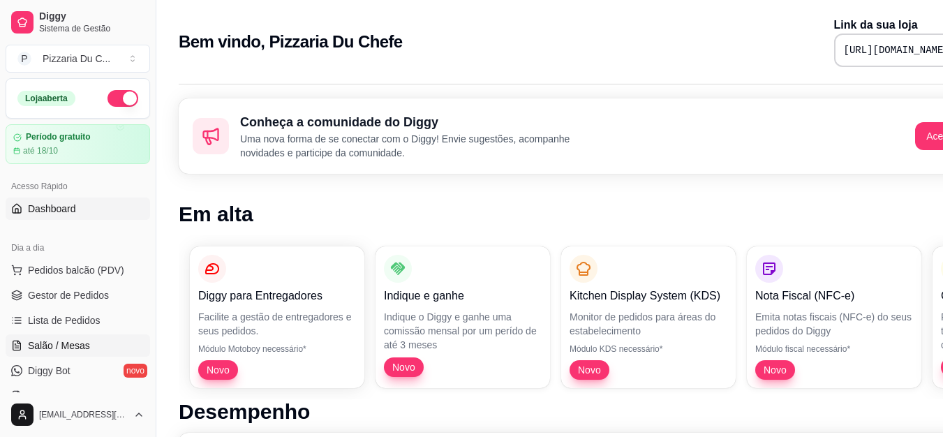
click at [76, 349] on span "Salão / Mesas" at bounding box center [59, 345] width 62 height 14
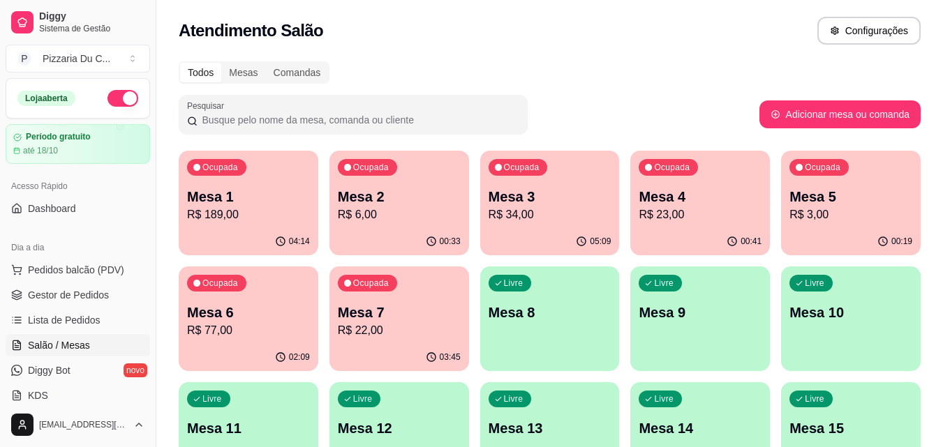
click at [402, 329] on p "R$ 22,00" at bounding box center [399, 330] width 123 height 17
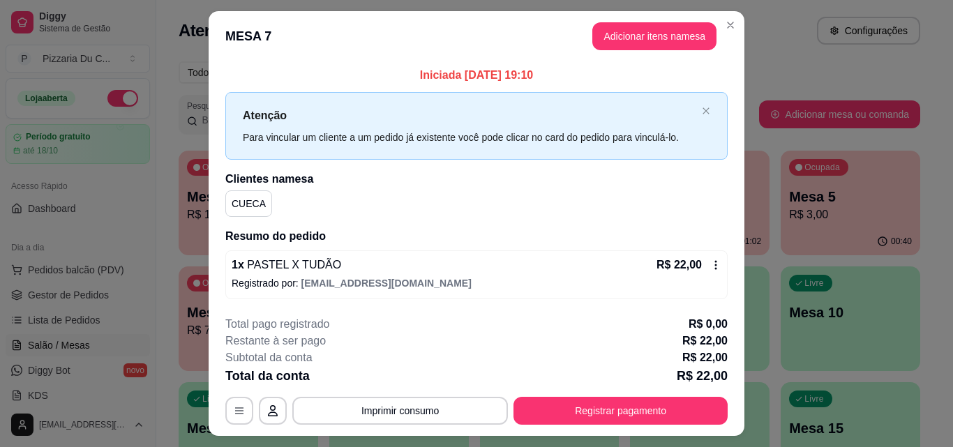
click at [615, 393] on div "**********" at bounding box center [476, 370] width 502 height 109
click at [622, 413] on button "Registrar pagamento" at bounding box center [620, 411] width 214 height 28
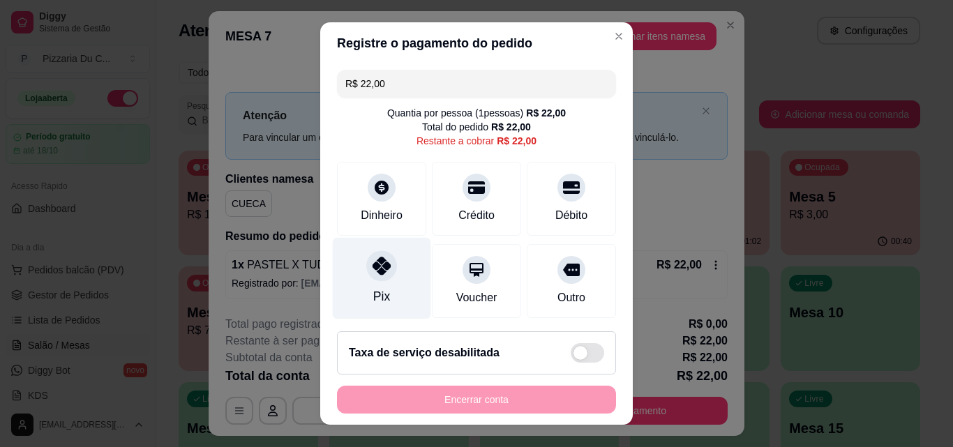
click at [385, 293] on div "Pix" at bounding box center [382, 279] width 98 height 82
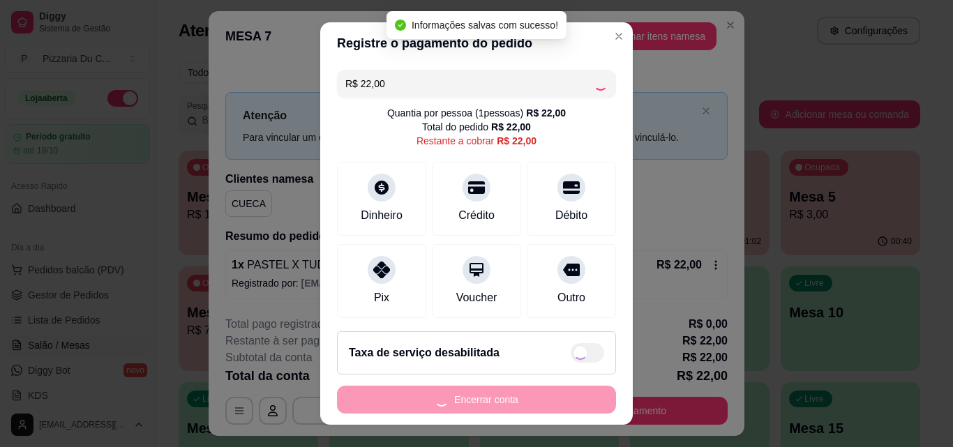
type input "R$ 0,00"
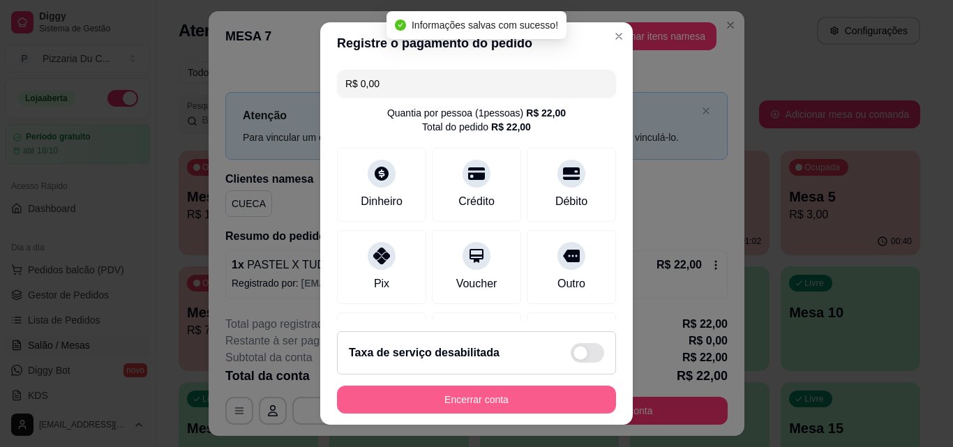
click at [453, 398] on button "Encerrar conta" at bounding box center [476, 400] width 279 height 28
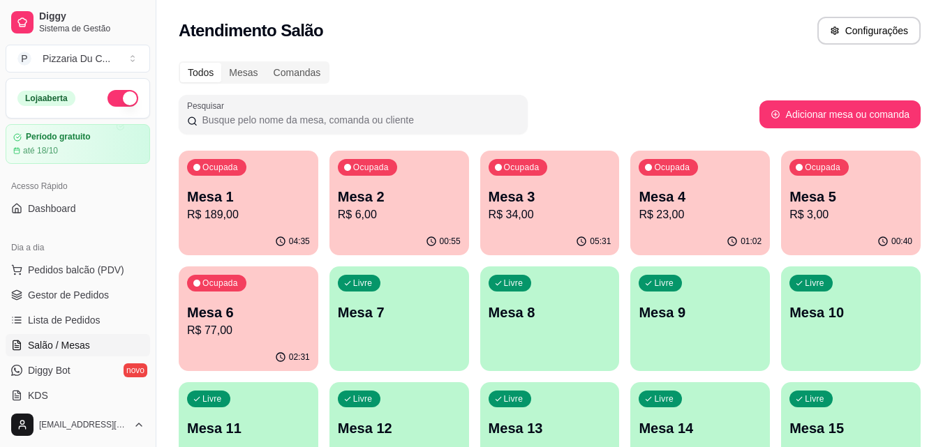
click at [408, 216] on p "R$ 6,00" at bounding box center [399, 215] width 123 height 17
click at [253, 310] on p "Mesa 6" at bounding box center [248, 312] width 119 height 19
click at [815, 154] on div "Ocupada Mesa 5 R$ 3,00" at bounding box center [851, 189] width 140 height 77
click at [716, 175] on div "Ocupada Mesa 4 R$ 23,00" at bounding box center [700, 189] width 140 height 77
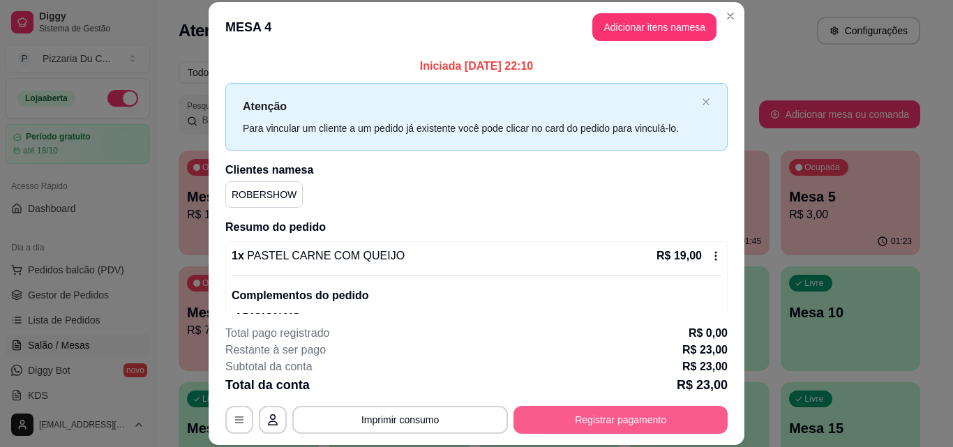
click at [610, 406] on div "**********" at bounding box center [476, 420] width 502 height 28
click at [556, 415] on button "Registrar pagamento" at bounding box center [621, 419] width 208 height 27
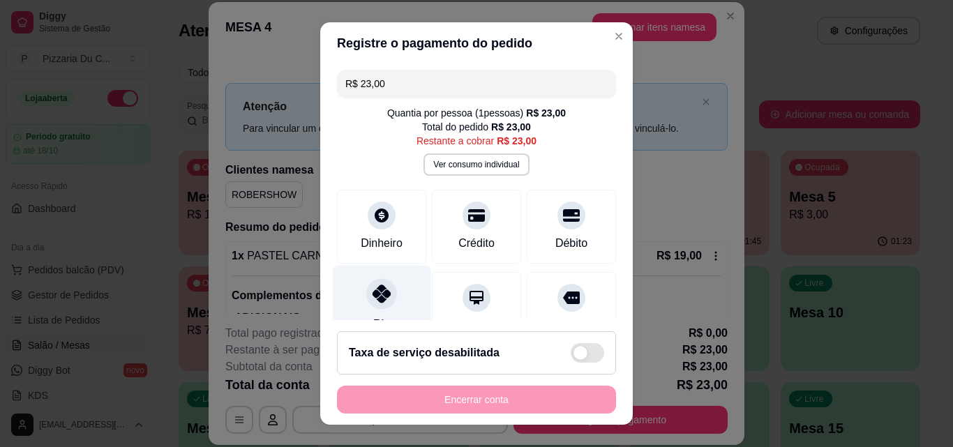
click at [373, 301] on icon at bounding box center [382, 294] width 18 height 18
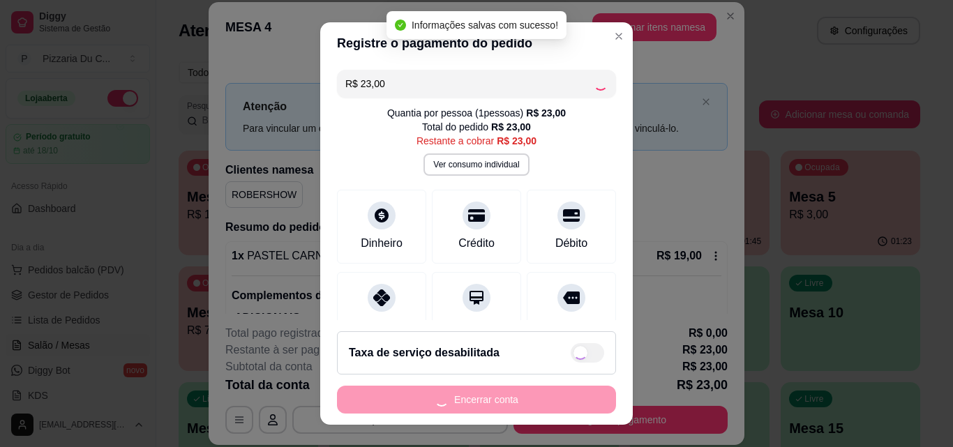
type input "R$ 0,00"
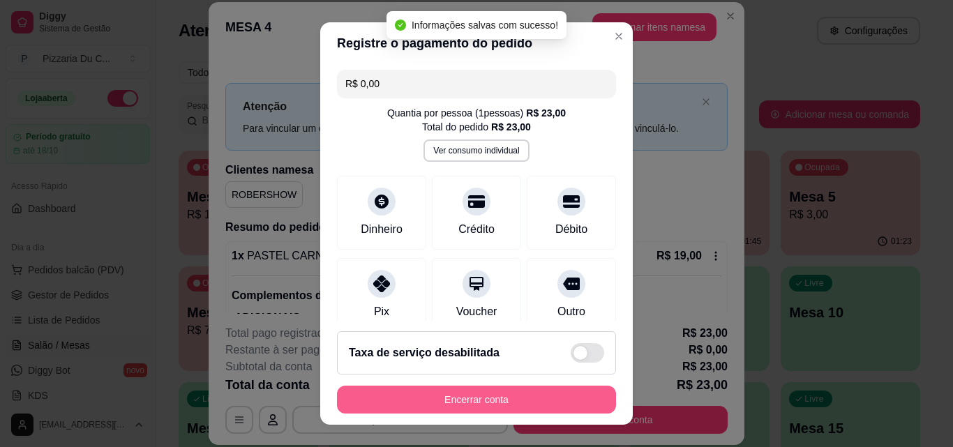
click at [474, 411] on button "Encerrar conta" at bounding box center [476, 400] width 279 height 28
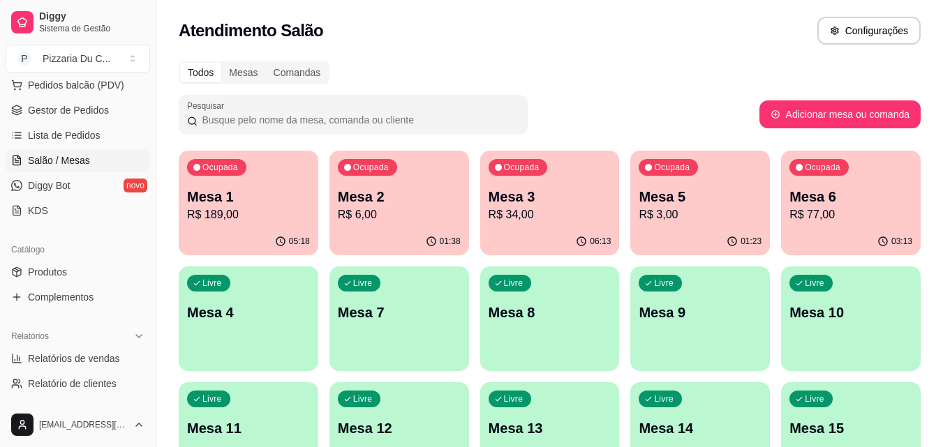
scroll to position [209, 0]
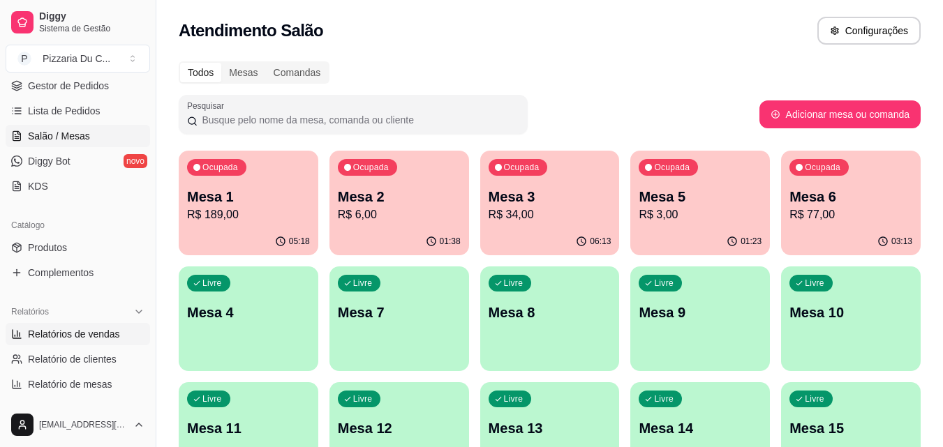
click at [84, 341] on link "Relatórios de vendas" at bounding box center [78, 334] width 144 height 22
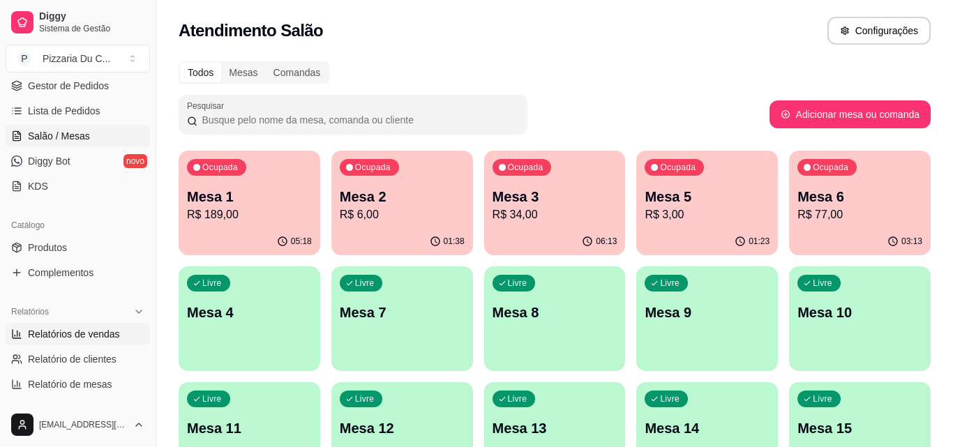
select select "ALL"
select select "0"
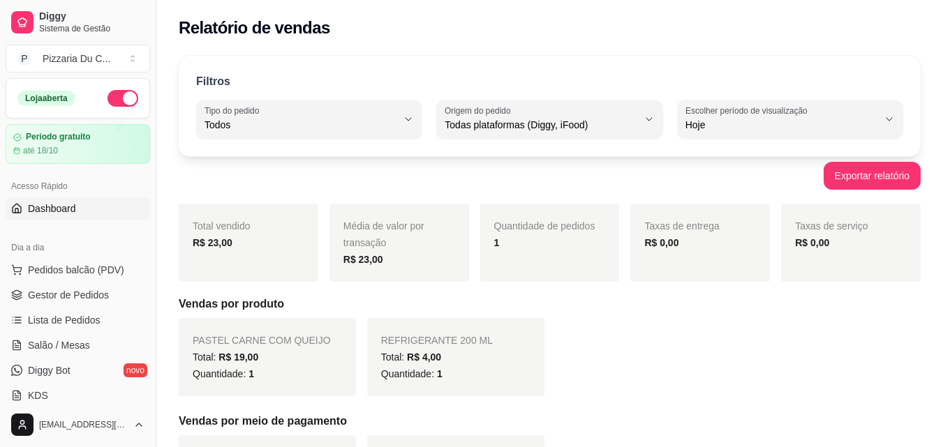
click at [90, 215] on link "Dashboard" at bounding box center [78, 208] width 144 height 22
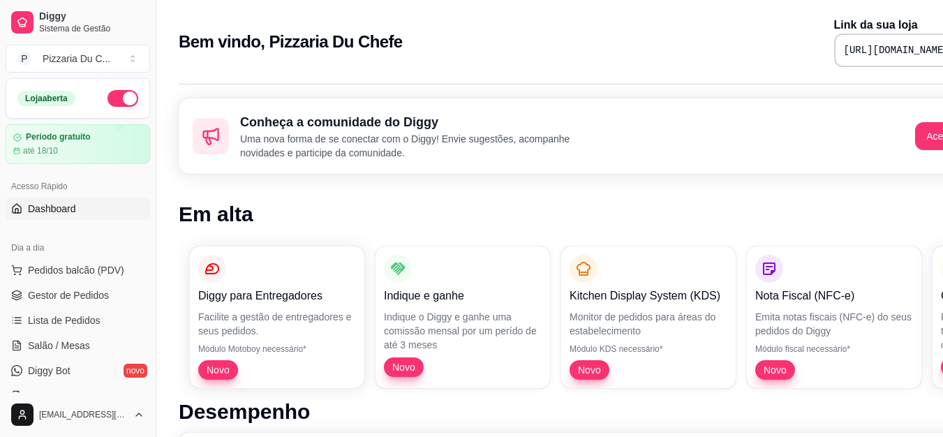
click at [107, 96] on button "button" at bounding box center [122, 98] width 31 height 17
